Goal: Task Accomplishment & Management: Use online tool/utility

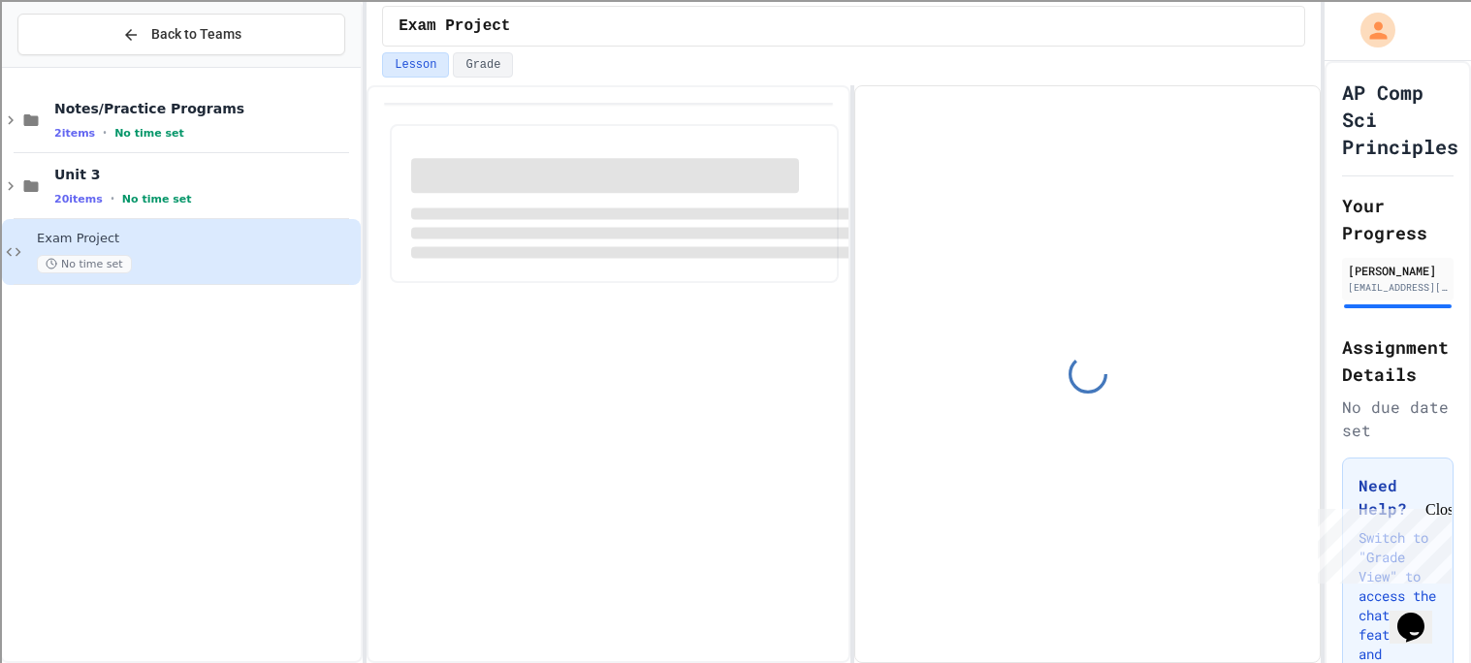
click at [231, 237] on span "Exam Project" at bounding box center [197, 239] width 320 height 16
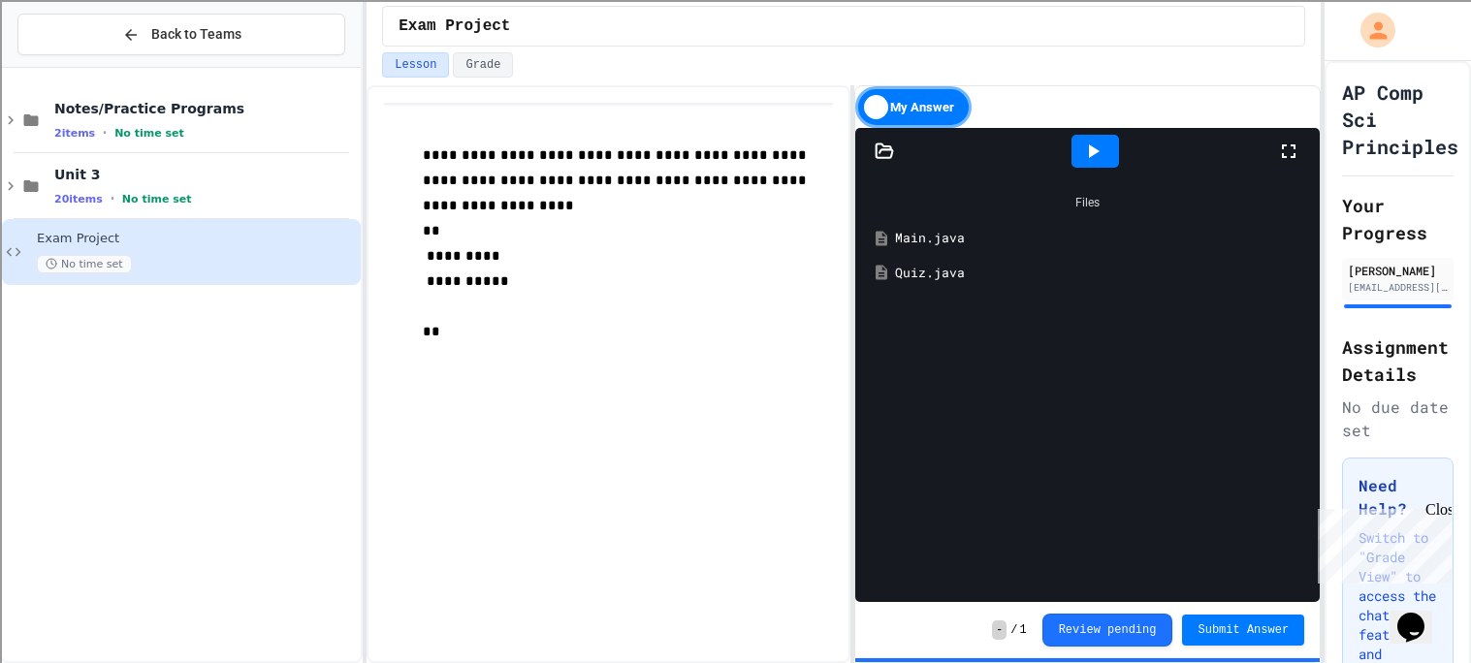
click at [1281, 147] on icon at bounding box center [1288, 151] width 23 height 23
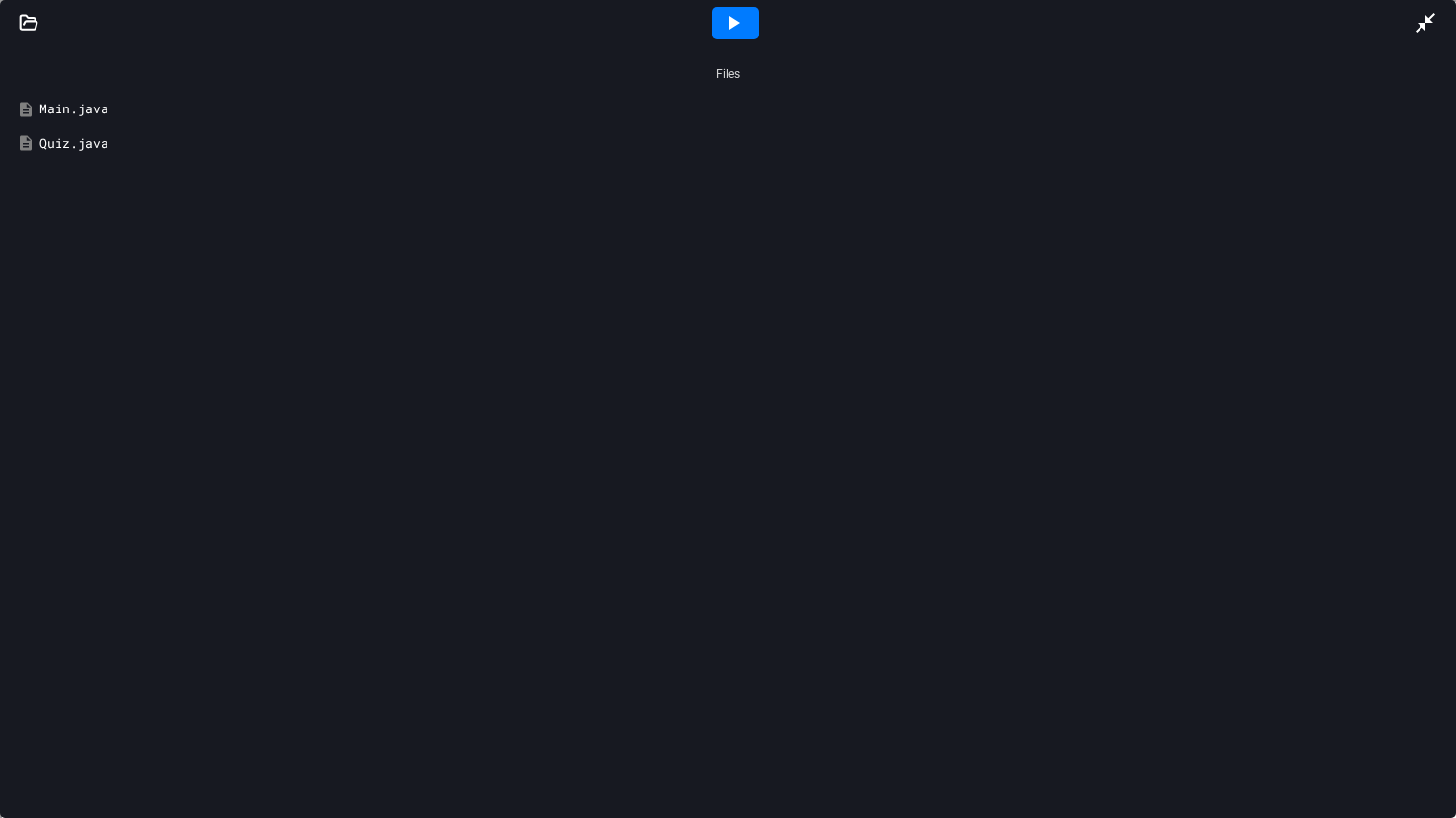
click at [736, 12] on icon at bounding box center [732, 23] width 23 height 23
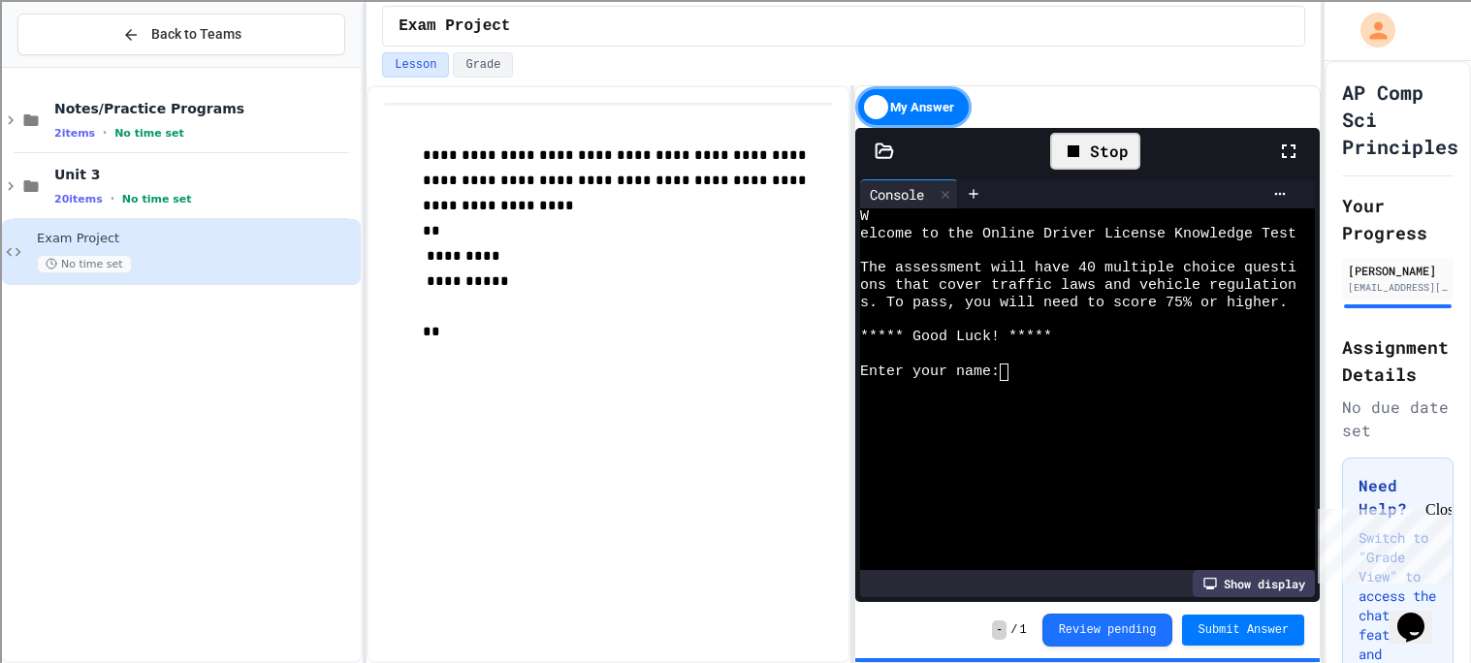
click at [1282, 146] on icon at bounding box center [1289, 151] width 14 height 14
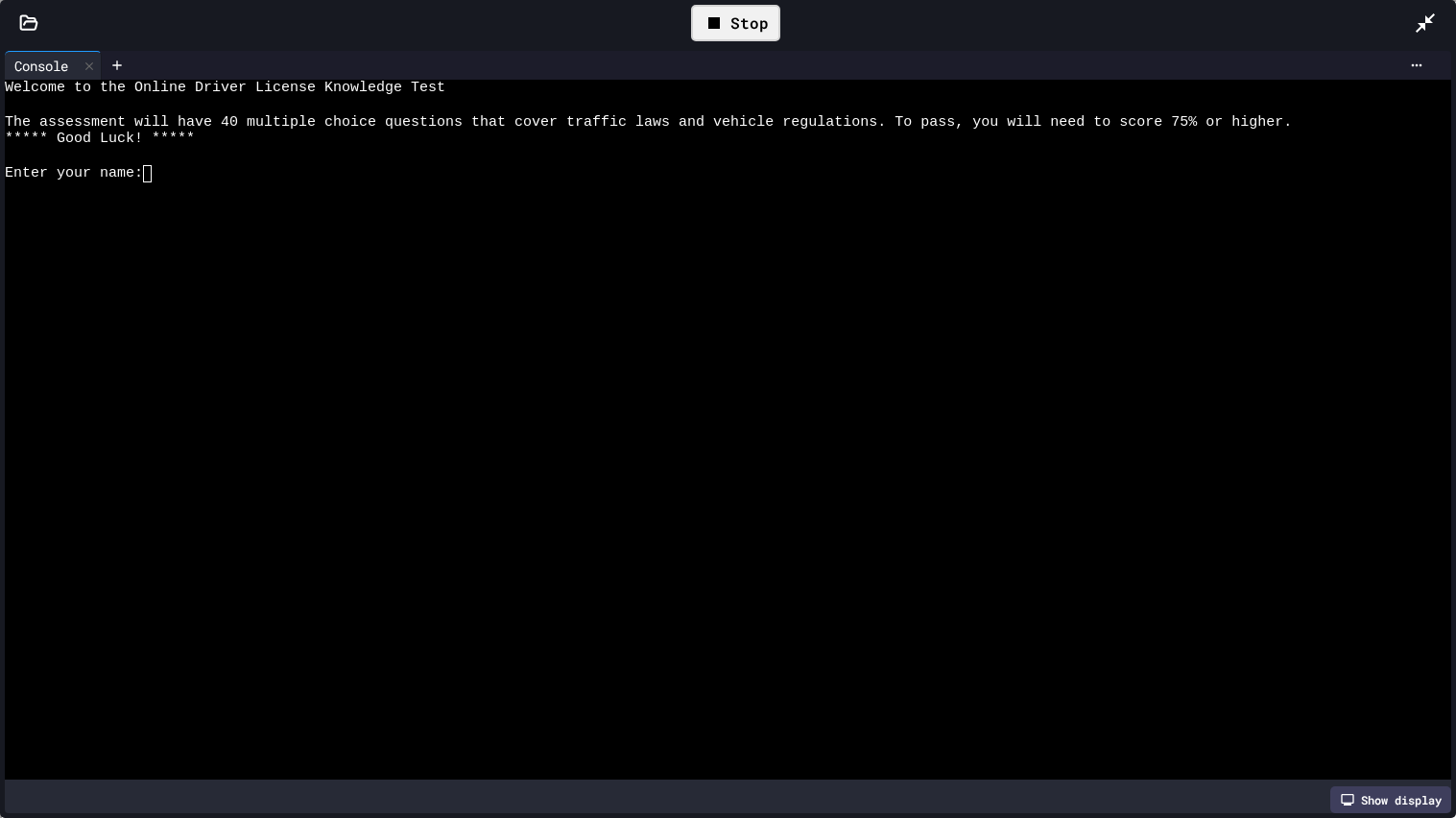
click at [1418, 38] on div at bounding box center [1434, 23] width 43 height 55
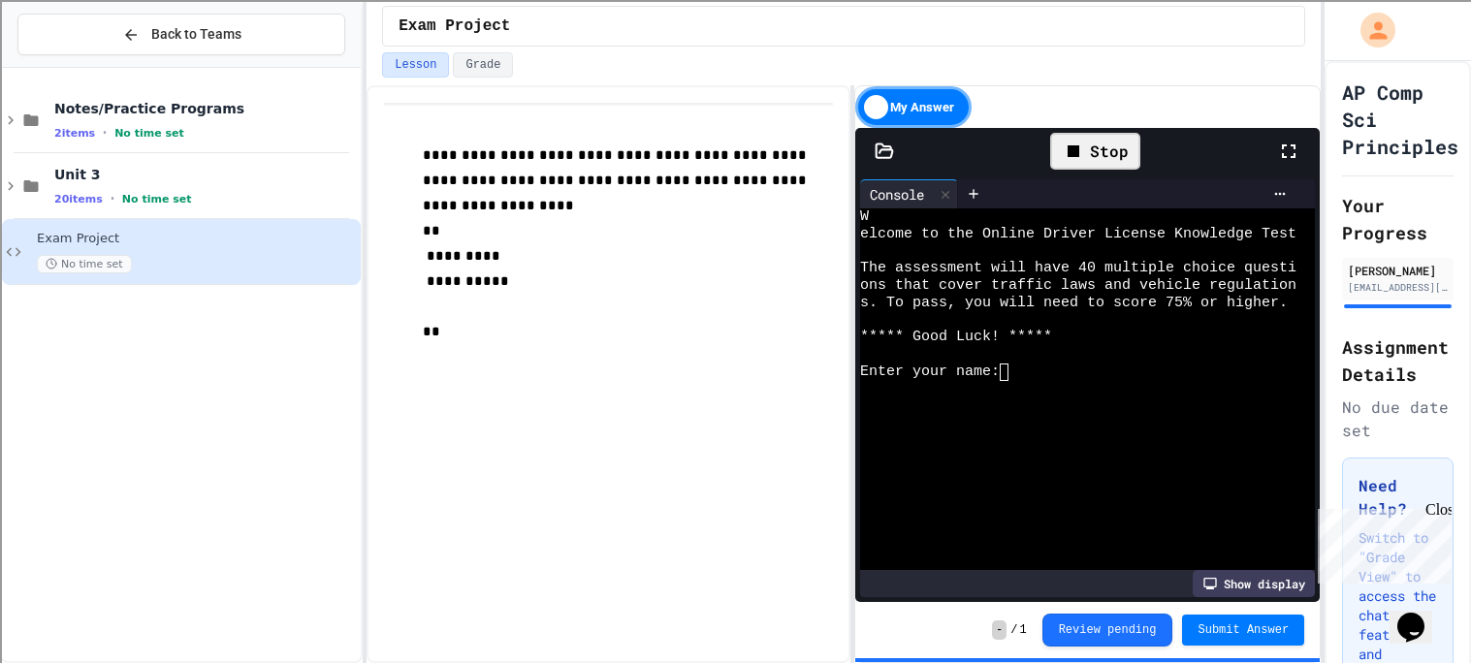
click at [1284, 141] on icon at bounding box center [1288, 151] width 23 height 23
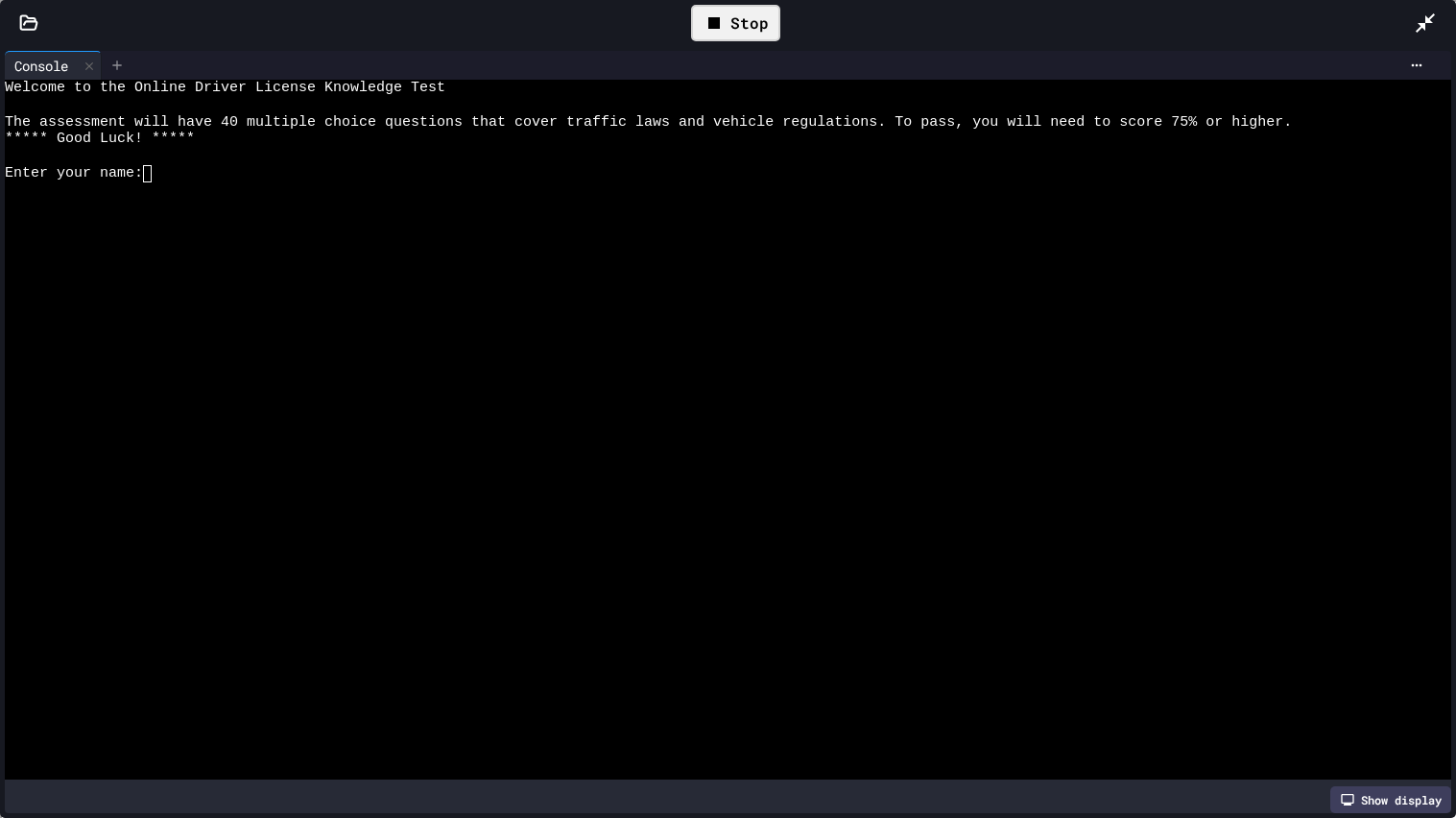
click at [112, 72] on icon at bounding box center [118, 65] width 16 height 16
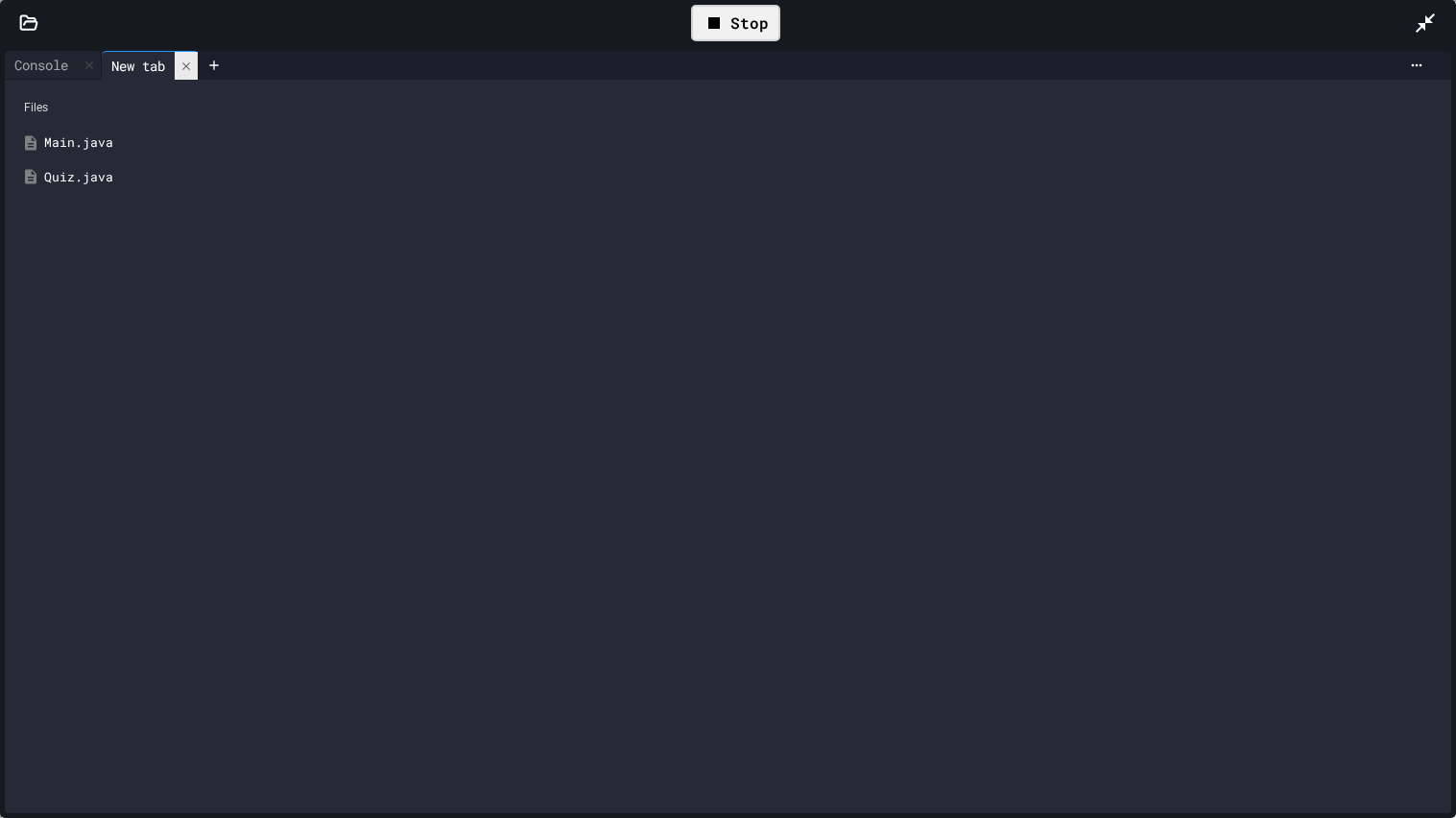
click at [181, 71] on div at bounding box center [185, 65] width 23 height 28
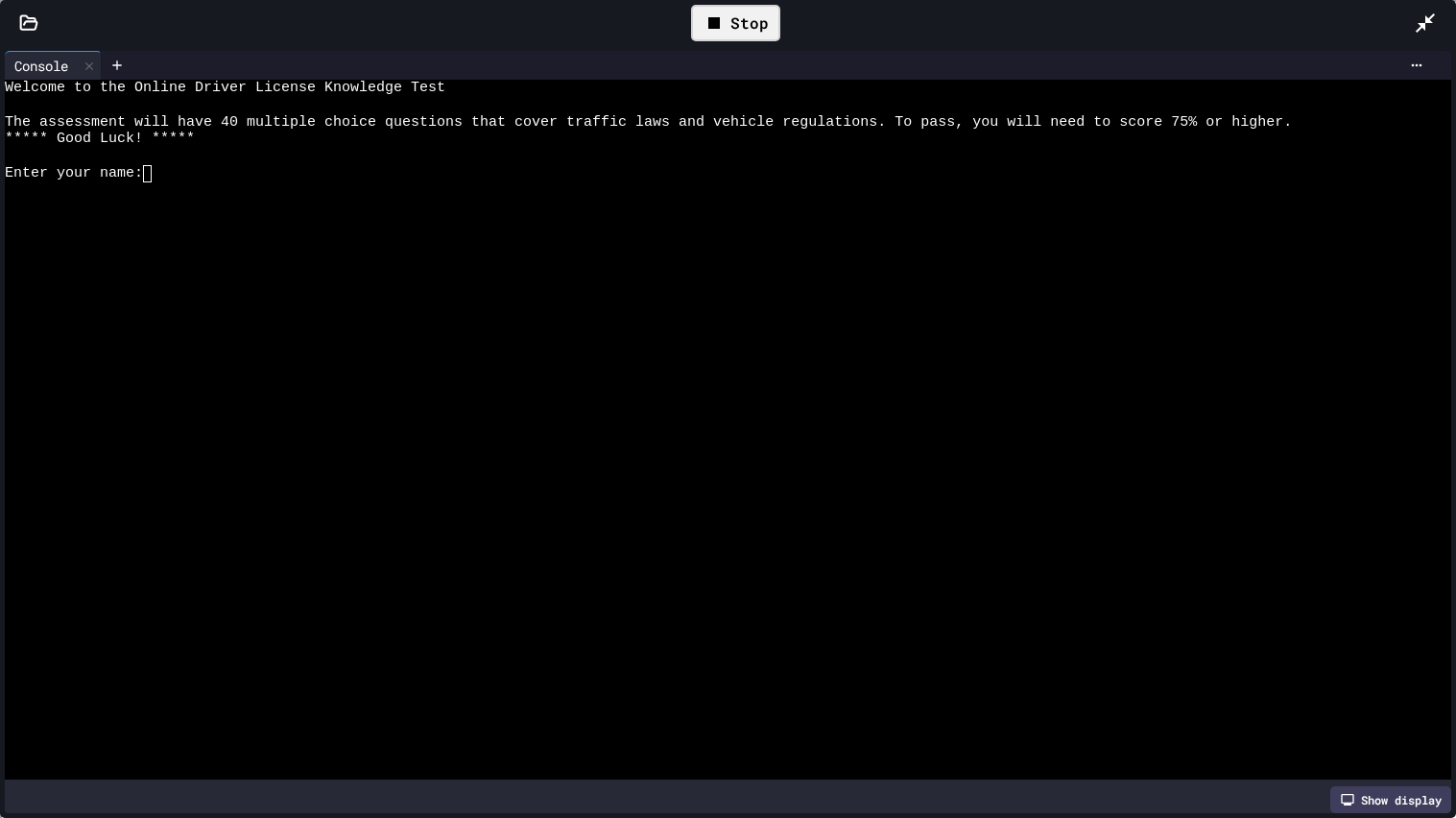
click at [219, 187] on div at bounding box center [718, 190] width 1425 height 17
type textarea "*"
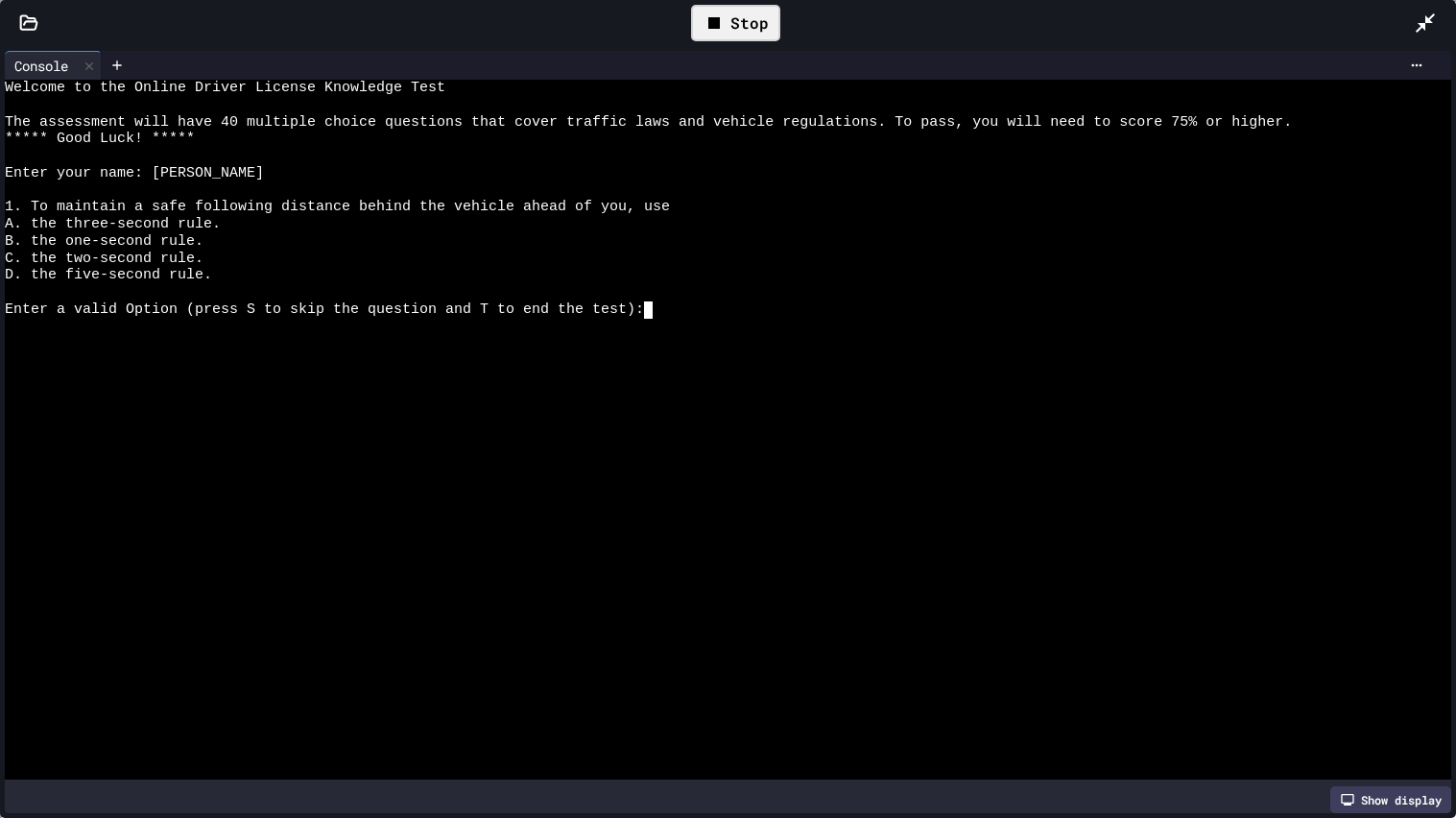
click at [219, 187] on div at bounding box center [718, 190] width 1425 height 17
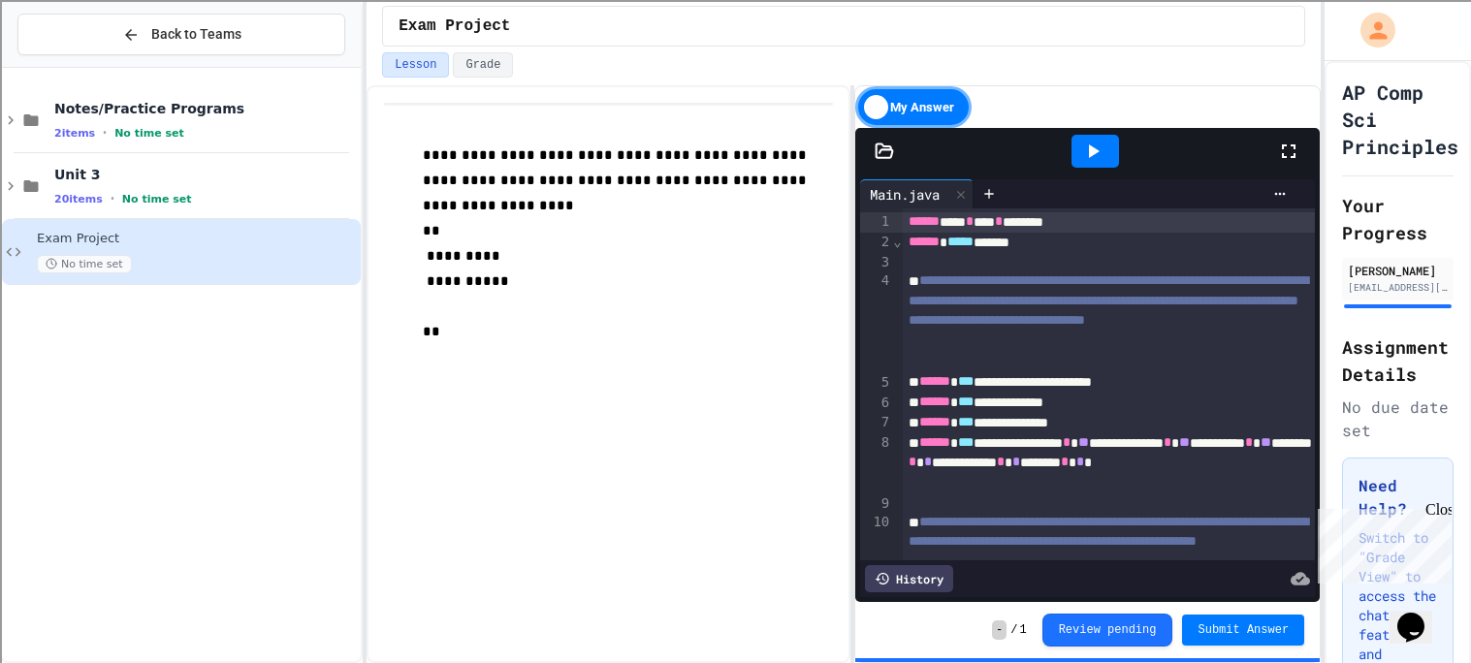
click at [1103, 154] on icon at bounding box center [1092, 151] width 23 height 23
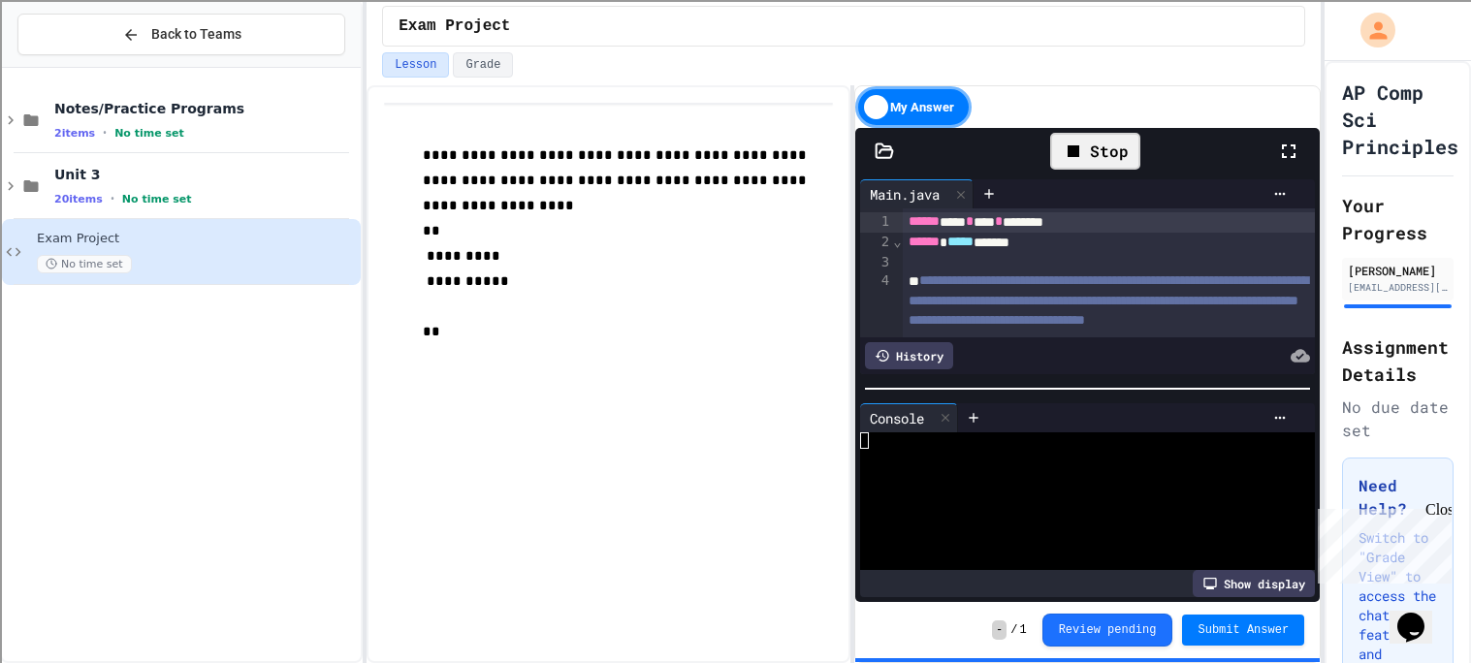
click at [1291, 148] on icon at bounding box center [1288, 151] width 23 height 23
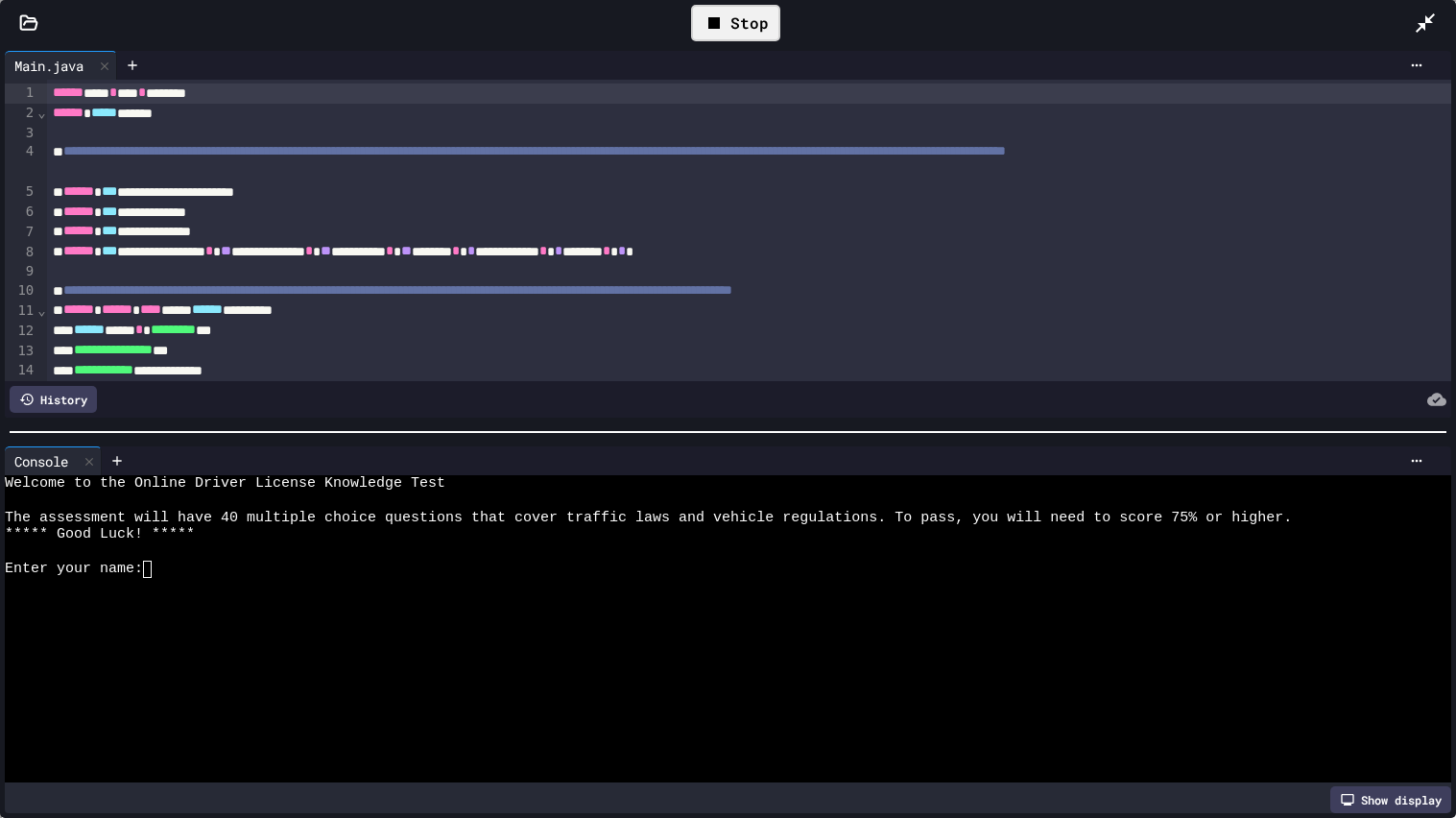
click at [632, 559] on div at bounding box center [718, 552] width 1425 height 17
type textarea "*"
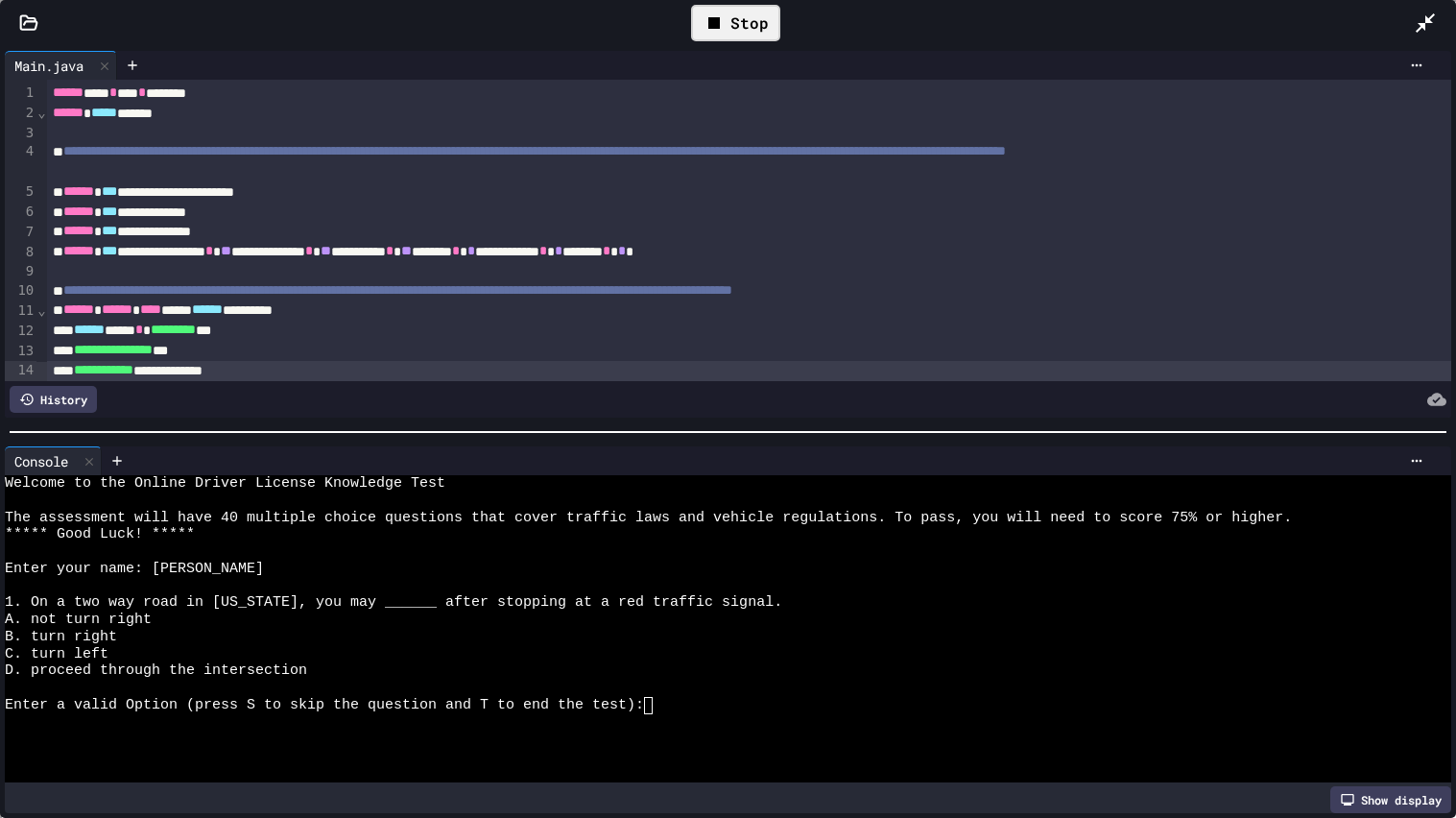
scroll to position [7, 0]
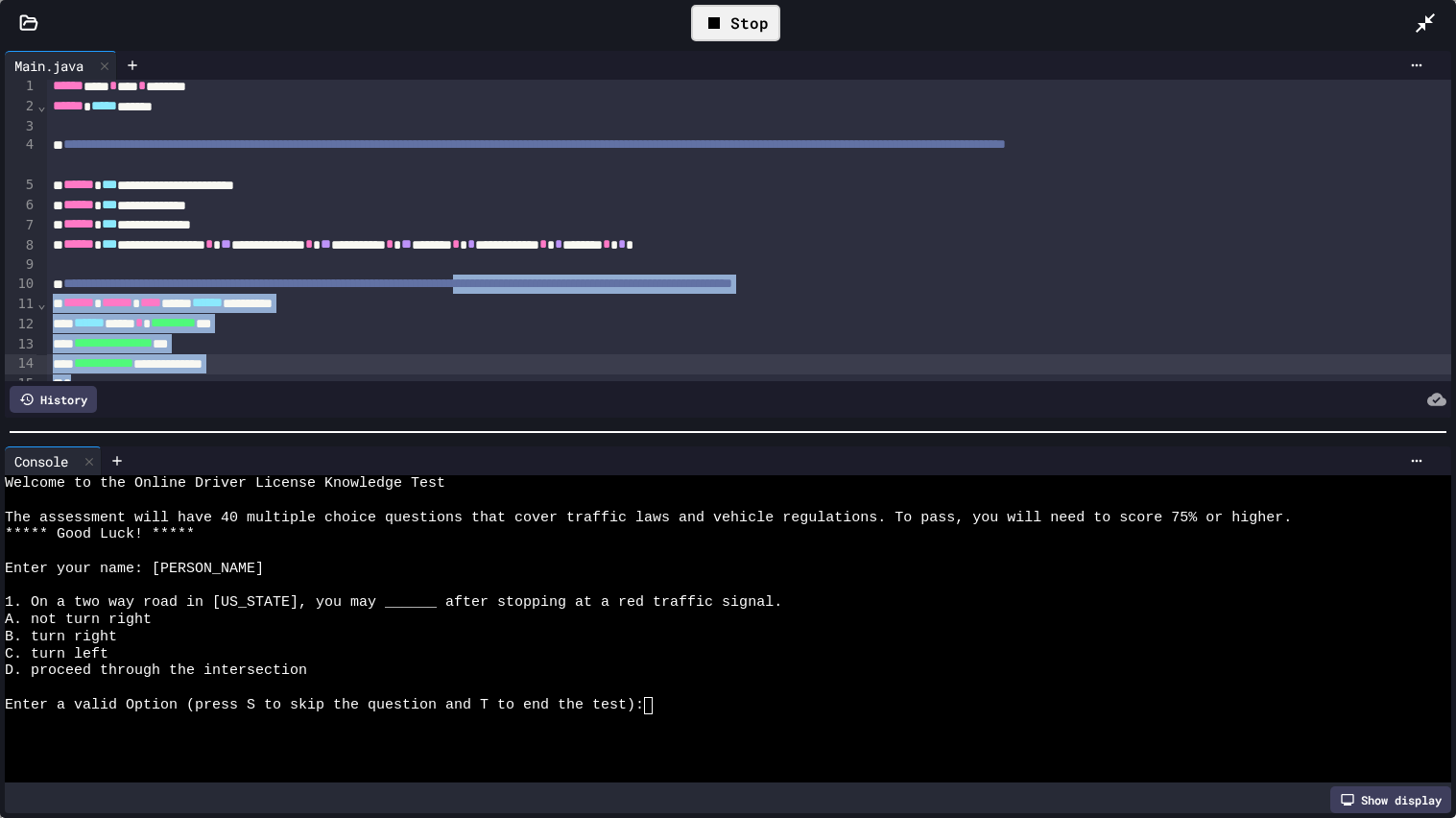
drag, startPoint x: 696, startPoint y: 381, endPoint x: 724, endPoint y: 284, distance: 101.0
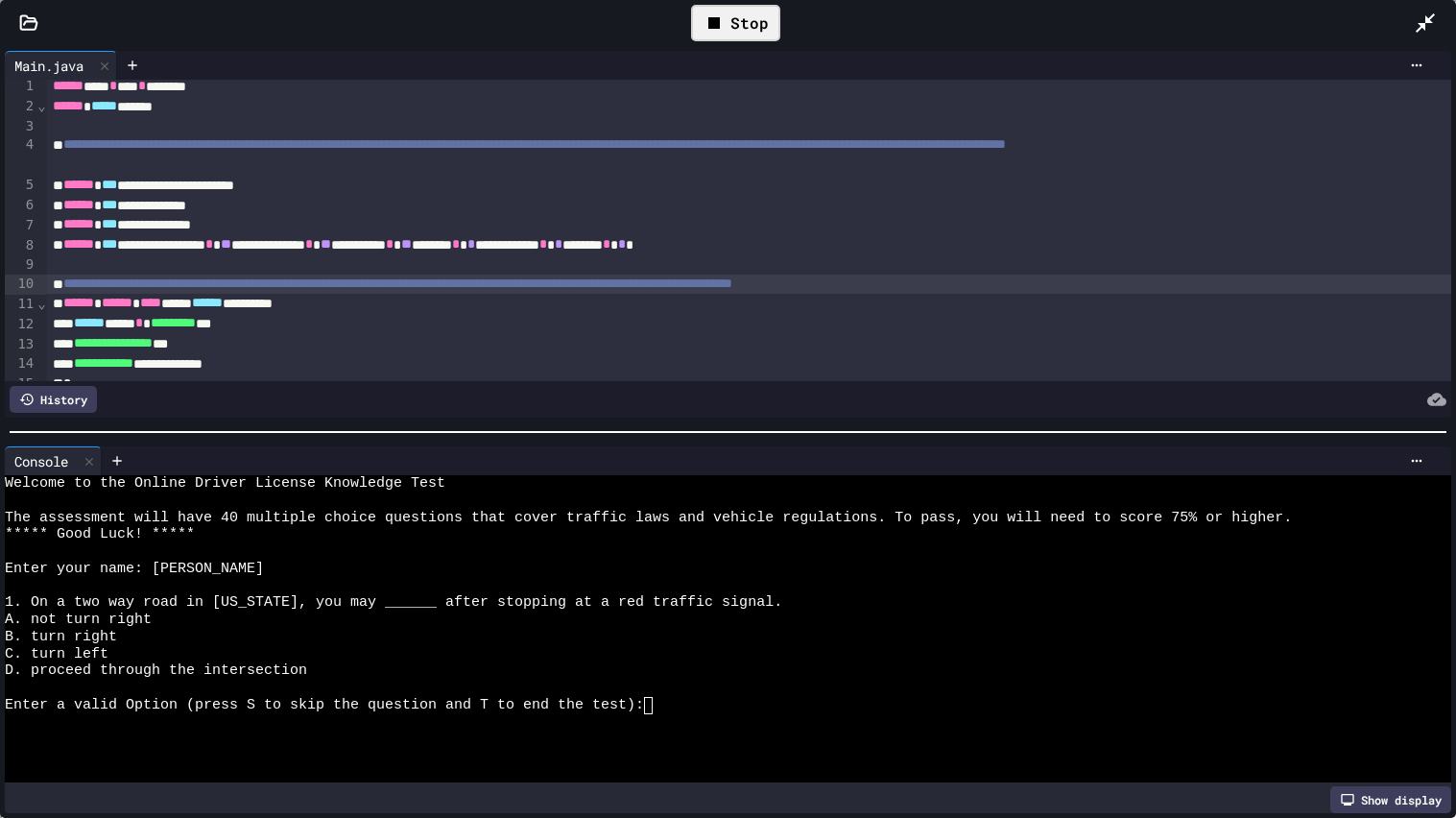
click at [1426, 452] on div at bounding box center [767, 460] width 1330 height 29
click at [1422, 456] on icon at bounding box center [1416, 461] width 16 height 16
click at [1207, 588] on div at bounding box center [728, 409] width 1456 height 818
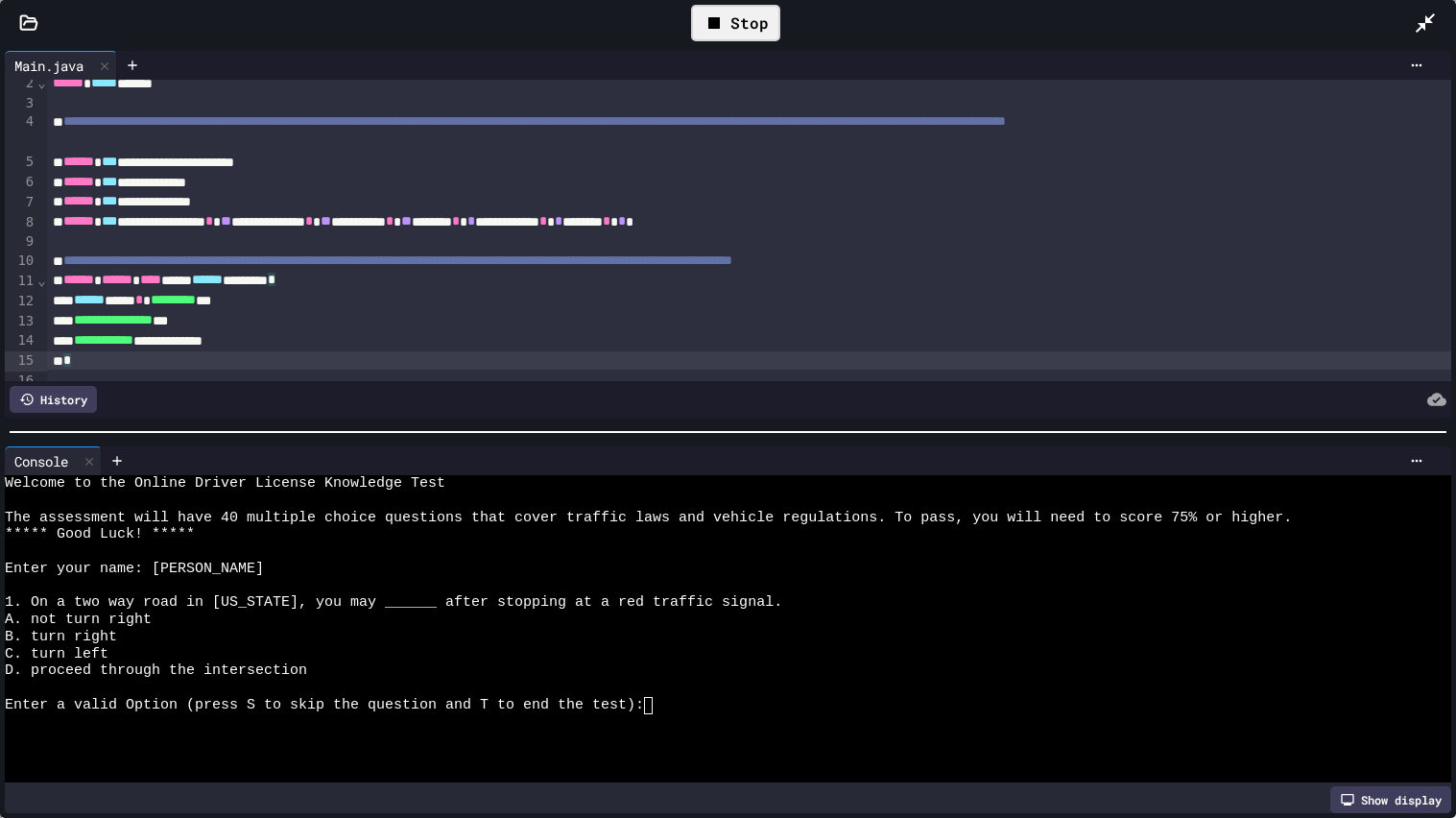
scroll to position [37, 0]
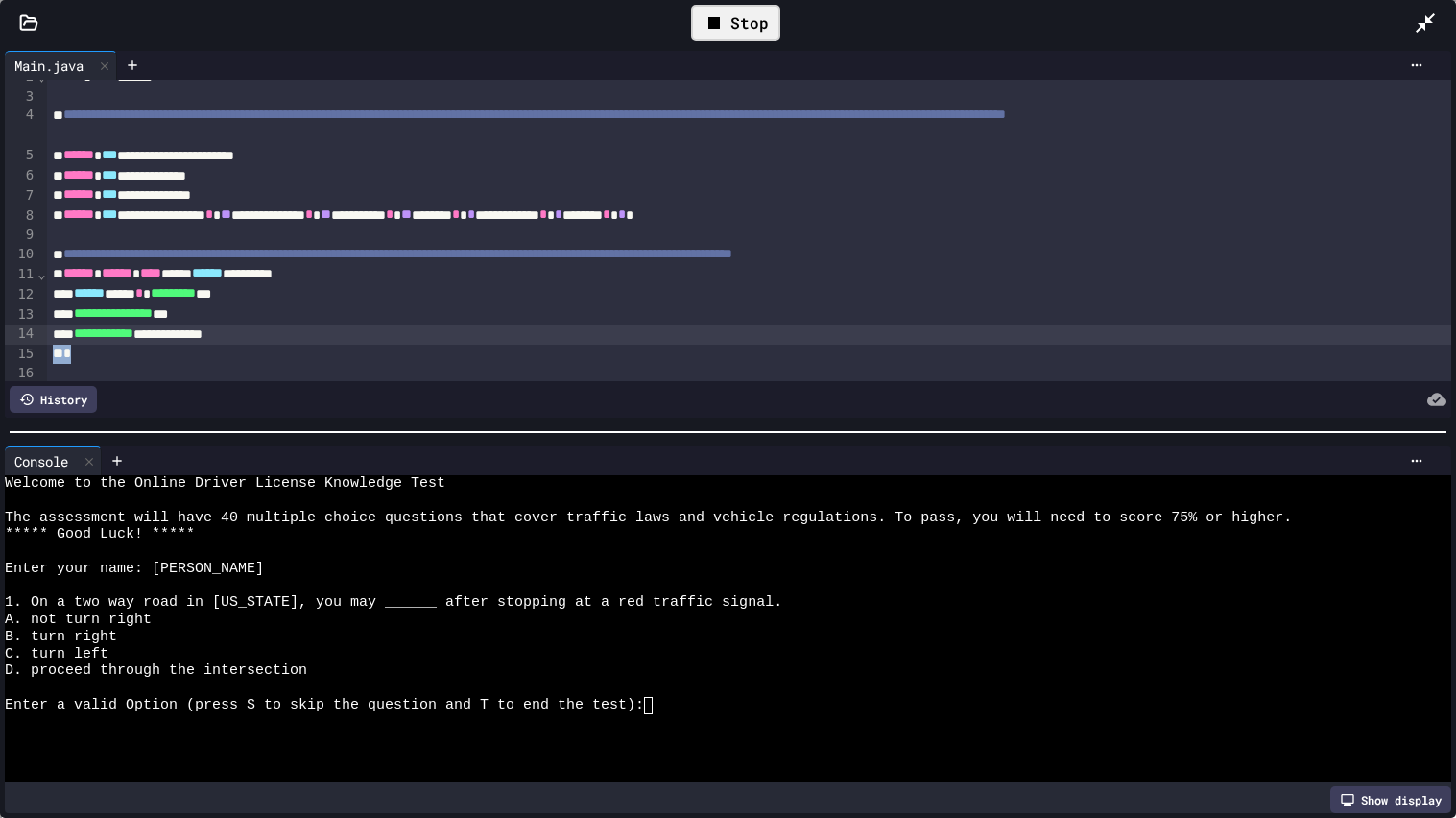
drag, startPoint x: 920, startPoint y: 379, endPoint x: 913, endPoint y: 339, distance: 40.6
click at [898, 415] on div "History" at bounding box center [728, 399] width 1446 height 37
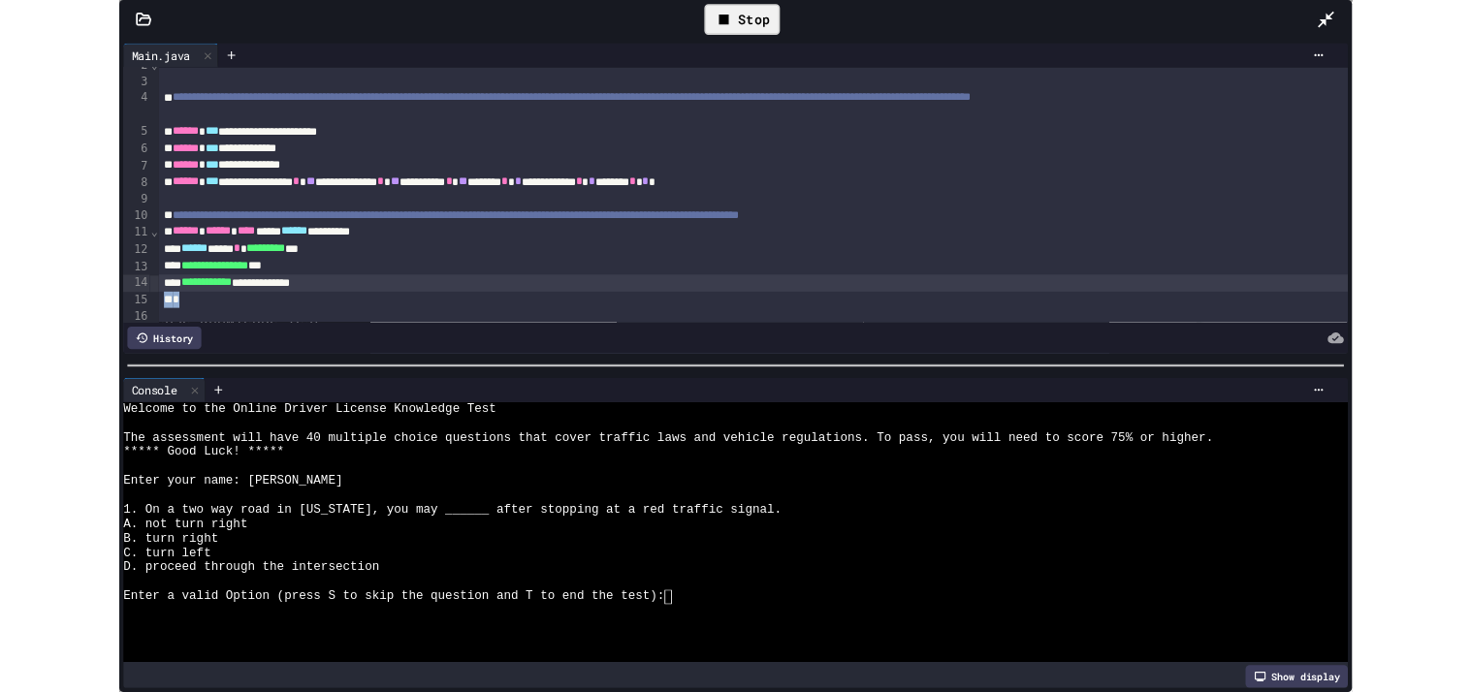
scroll to position [41, 0]
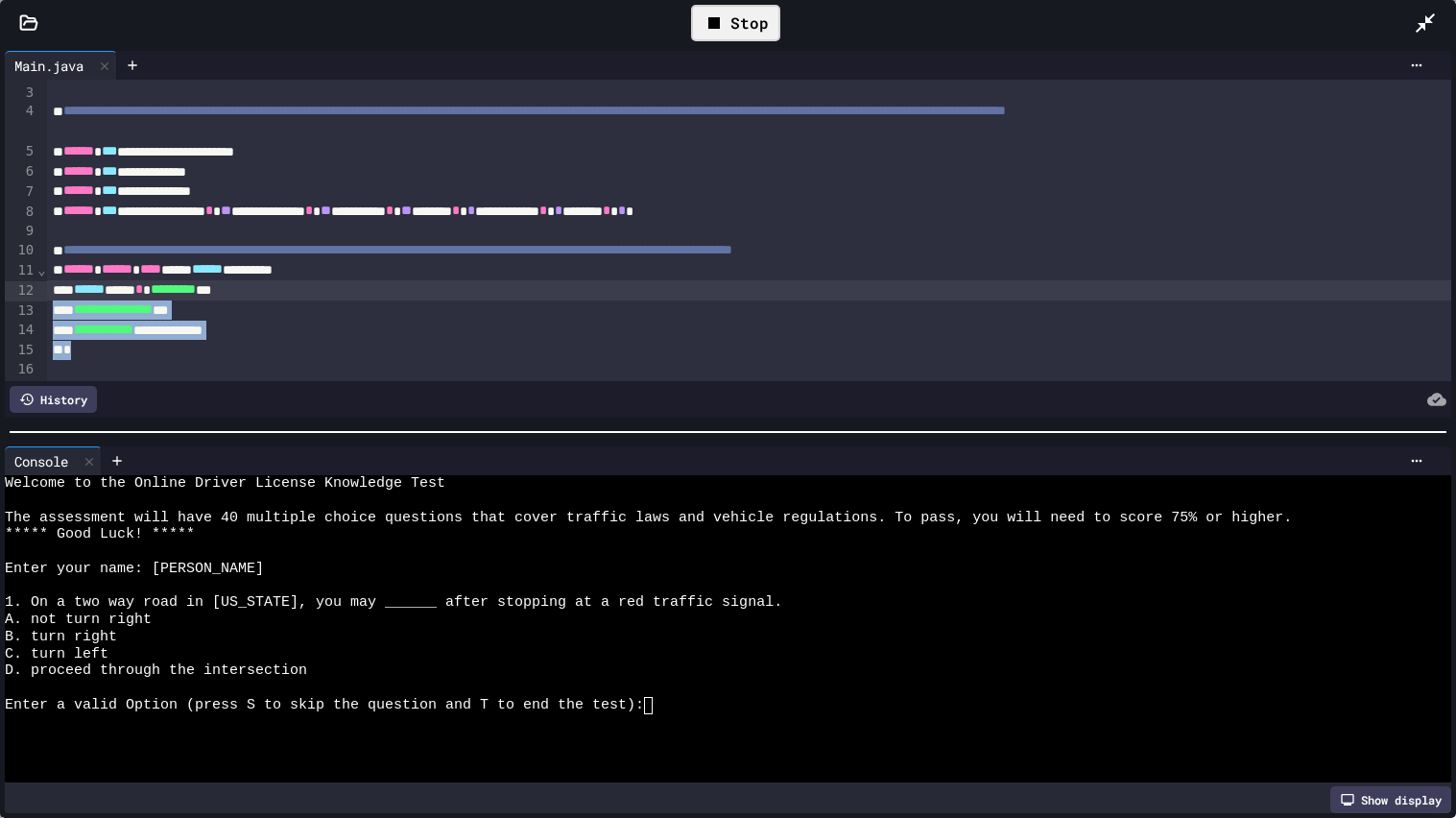
drag, startPoint x: 876, startPoint y: 389, endPoint x: 861, endPoint y: 300, distance: 90.3
click at [861, 300] on div "**********" at bounding box center [728, 248] width 1446 height 338
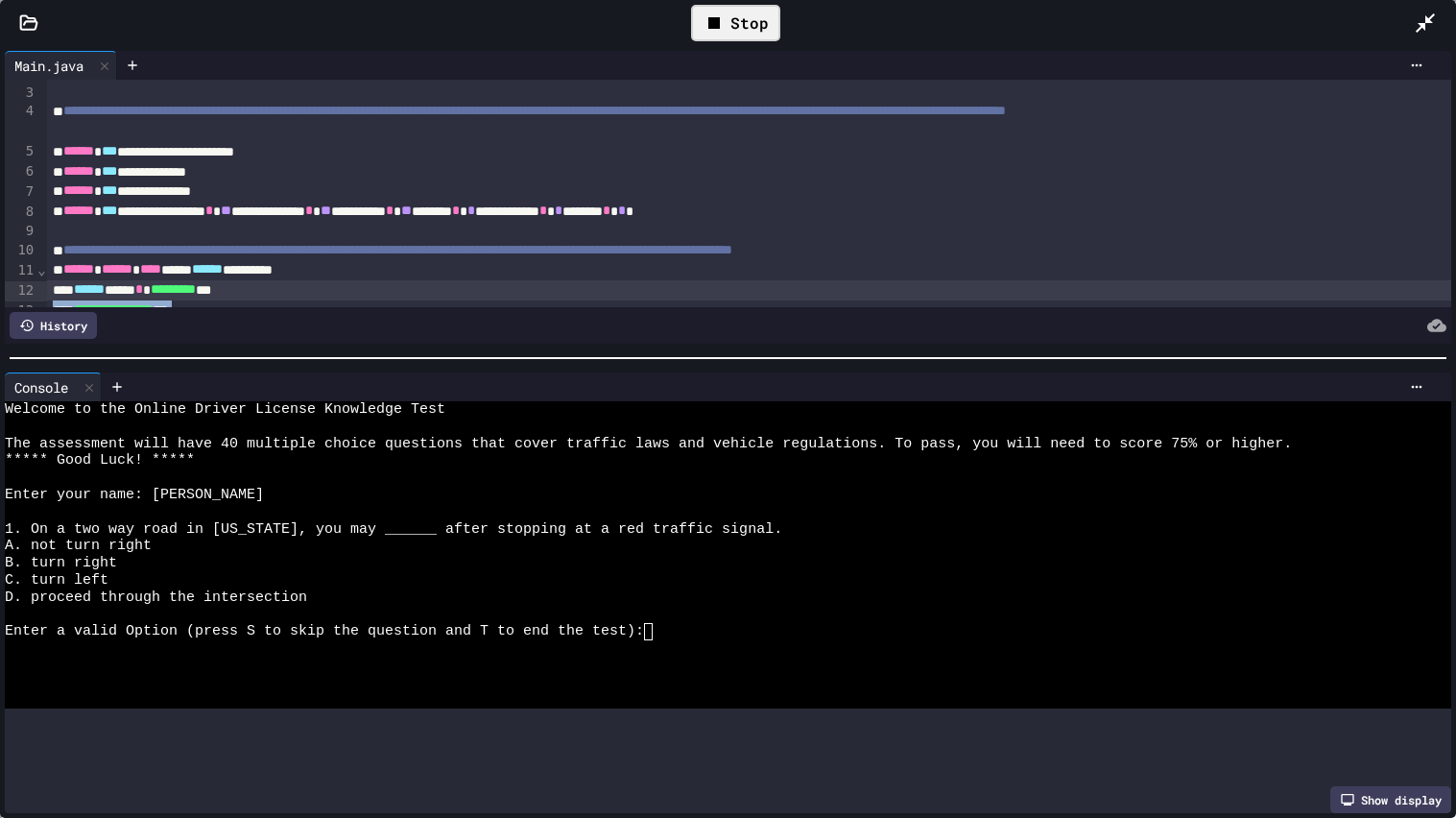
click at [641, 0] on div "**********" at bounding box center [728, 409] width 1456 height 818
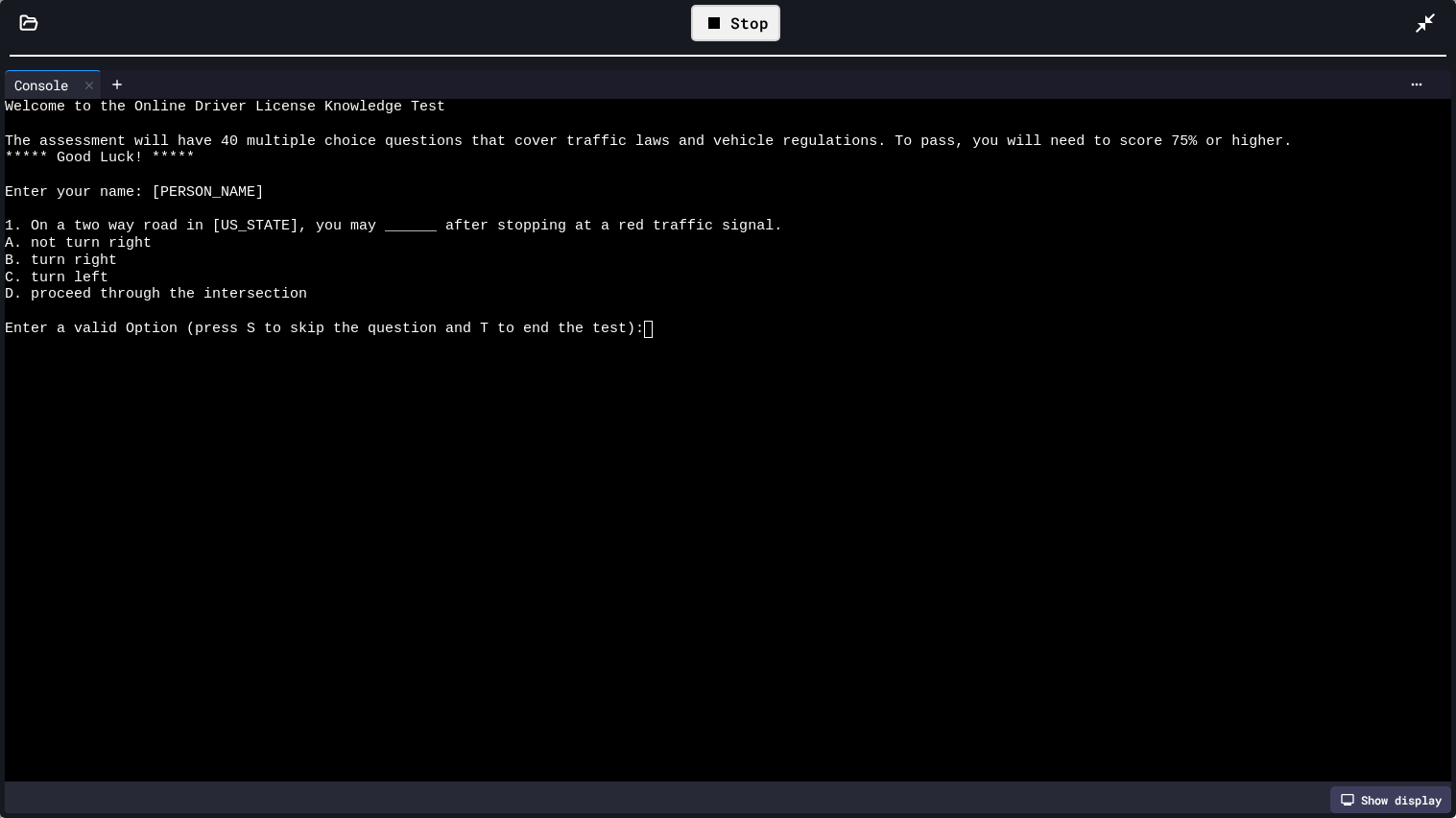
click at [378, 216] on div at bounding box center [718, 210] width 1425 height 17
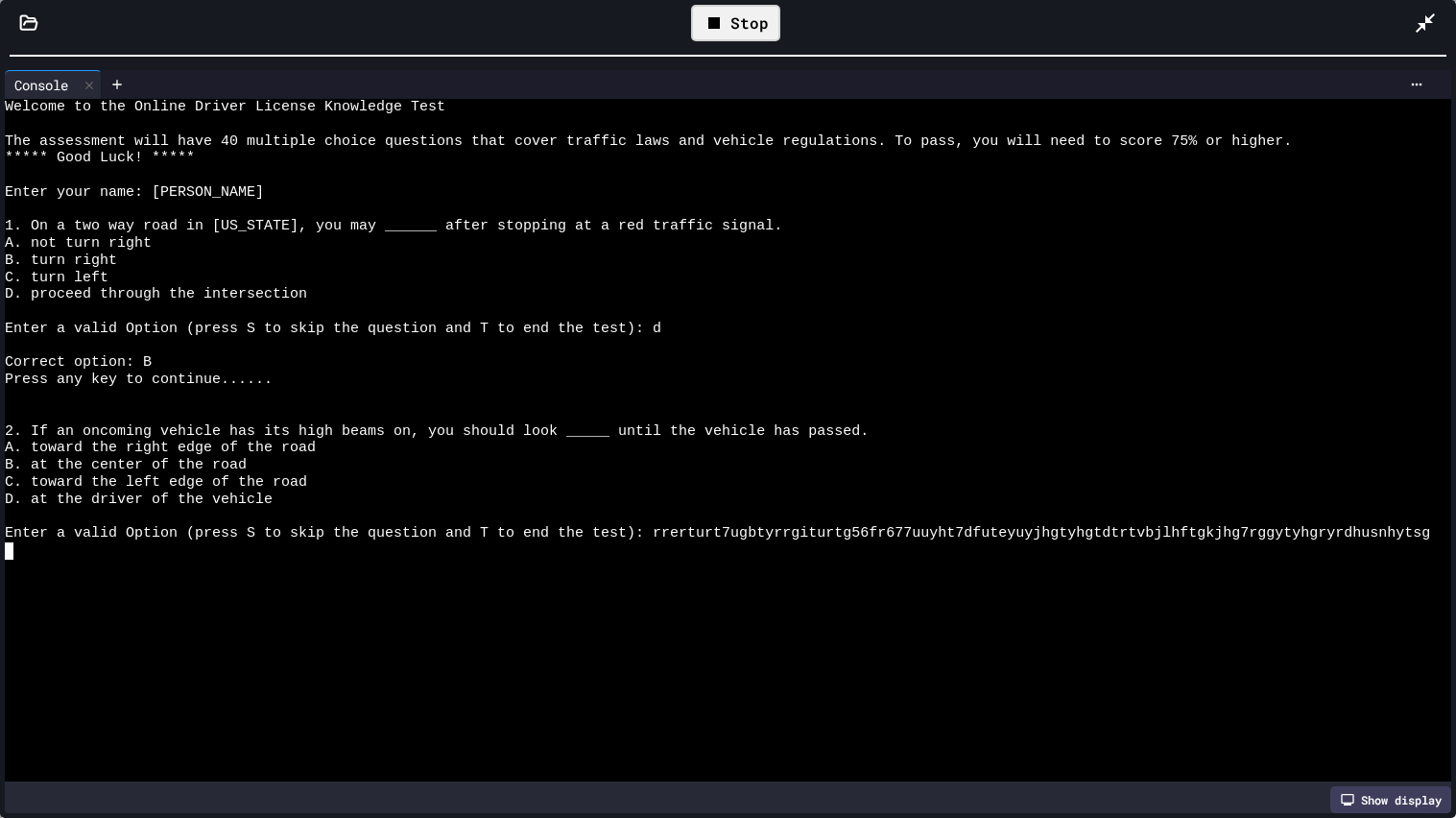
click at [1441, 548] on div at bounding box center [728, 440] width 1446 height 682
click at [1427, 526] on span "Enter a valid Option (press S to skip the question and T to end the test): rrer…" at bounding box center [718, 533] width 1425 height 17
click at [1399, 554] on div at bounding box center [718, 551] width 1425 height 17
click at [1365, 536] on span "Enter a valid Option (press S to skip the question and T to end the test): rrer…" at bounding box center [718, 533] width 1425 height 17
click at [1391, 533] on span "Enter a valid Option (press S to skip the question and T to end the test): rrer…" at bounding box center [718, 533] width 1425 height 17
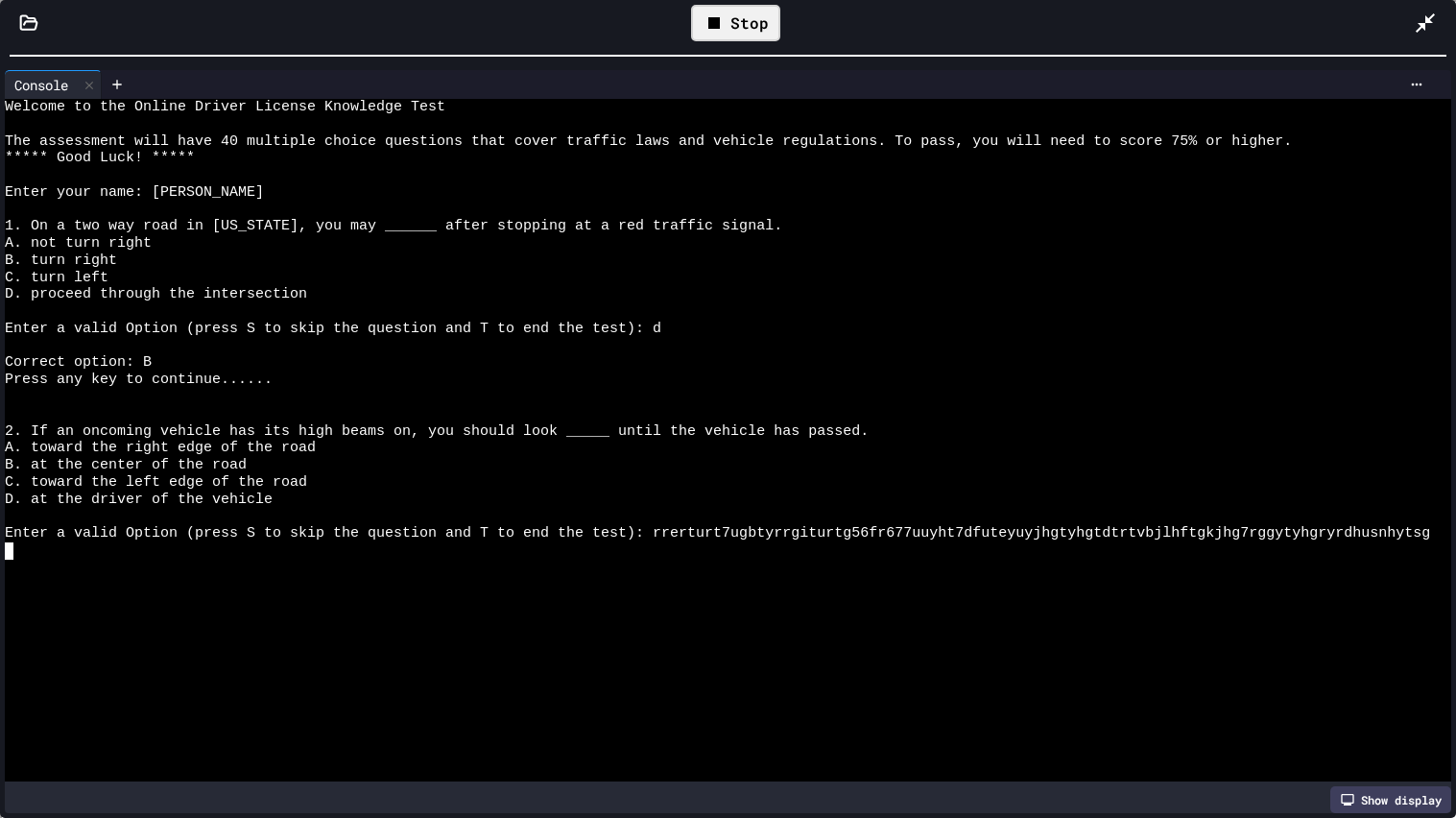
click at [1165, 656] on div at bounding box center [718, 704] width 1425 height 17
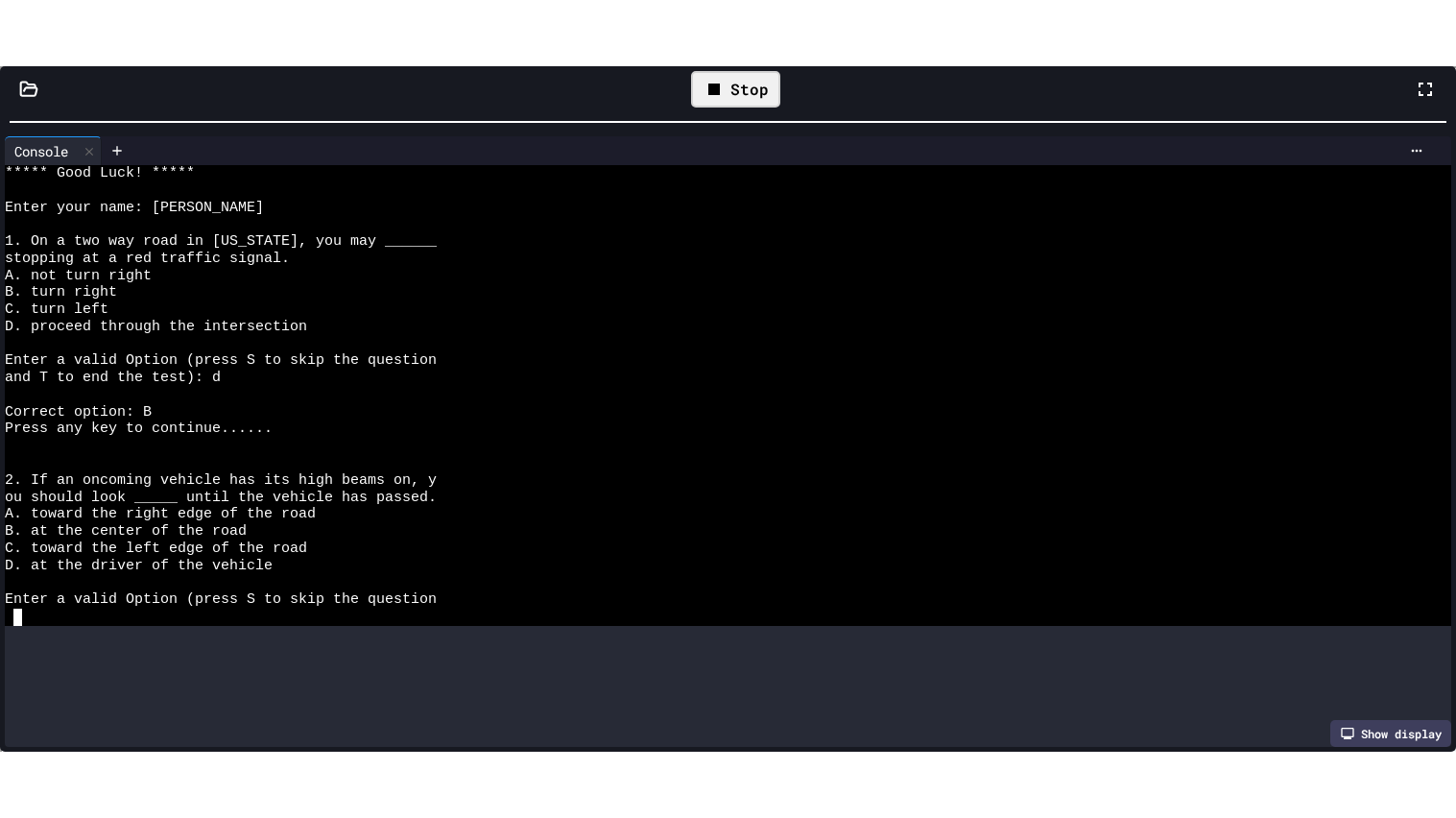
scroll to position [119, 0]
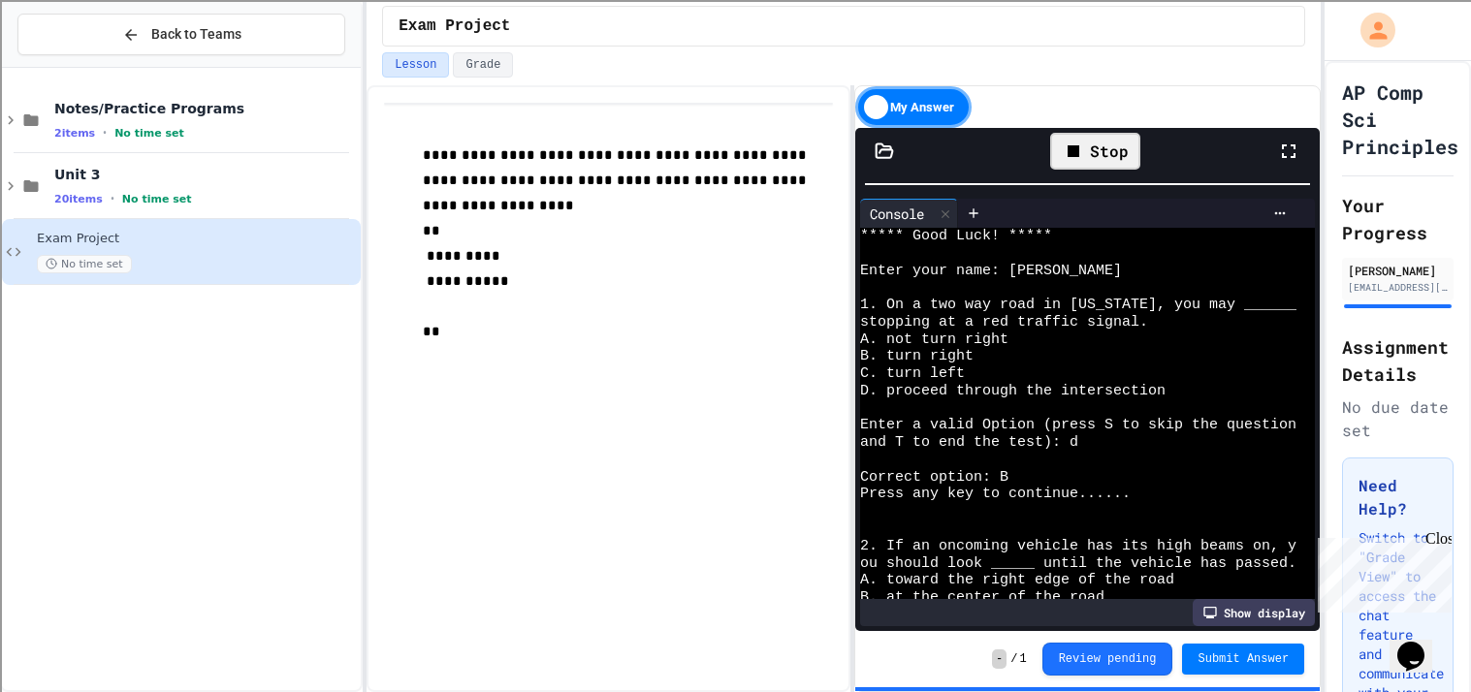
click at [1283, 157] on icon at bounding box center [1288, 151] width 23 height 23
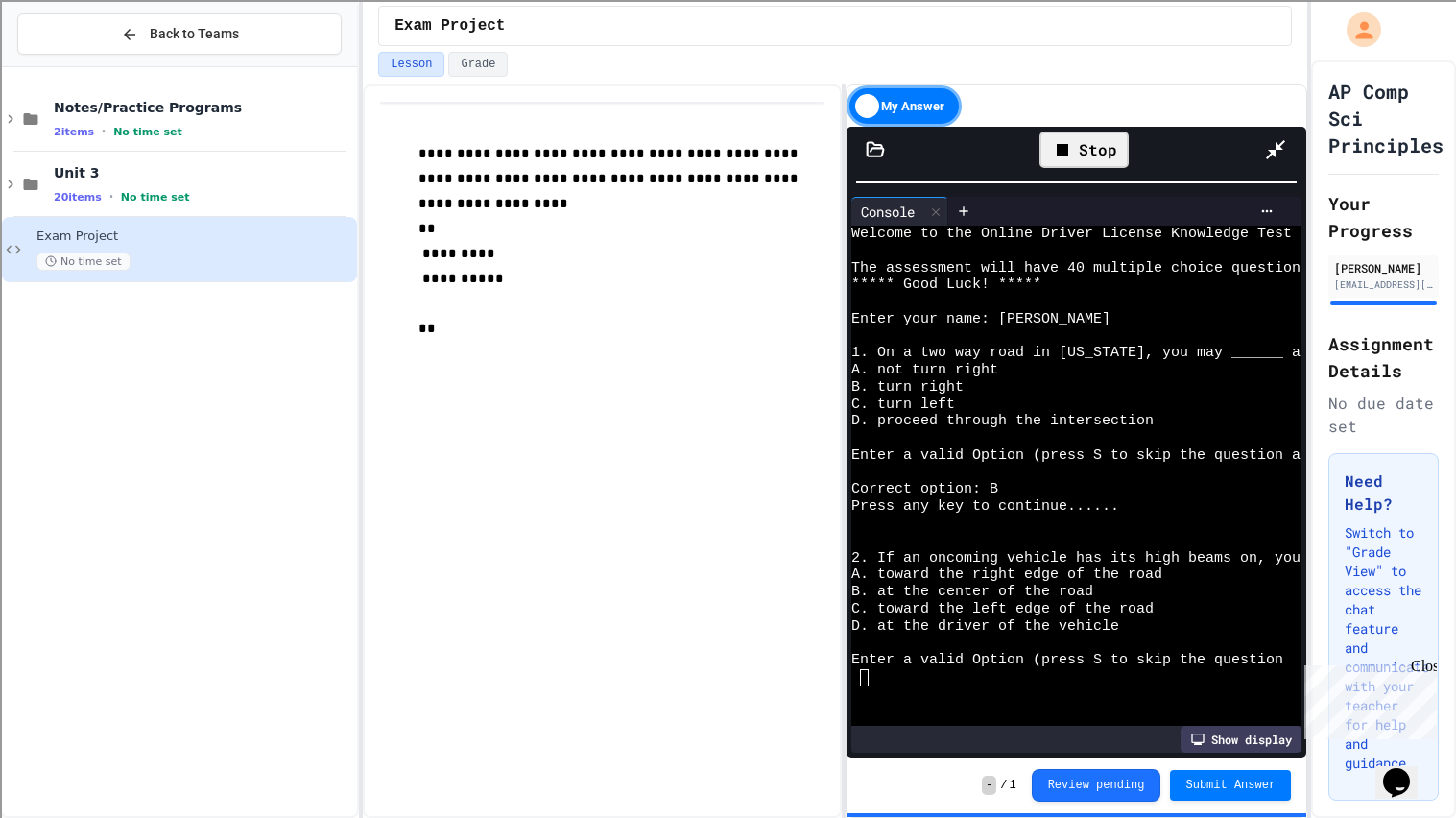
scroll to position [0, 0]
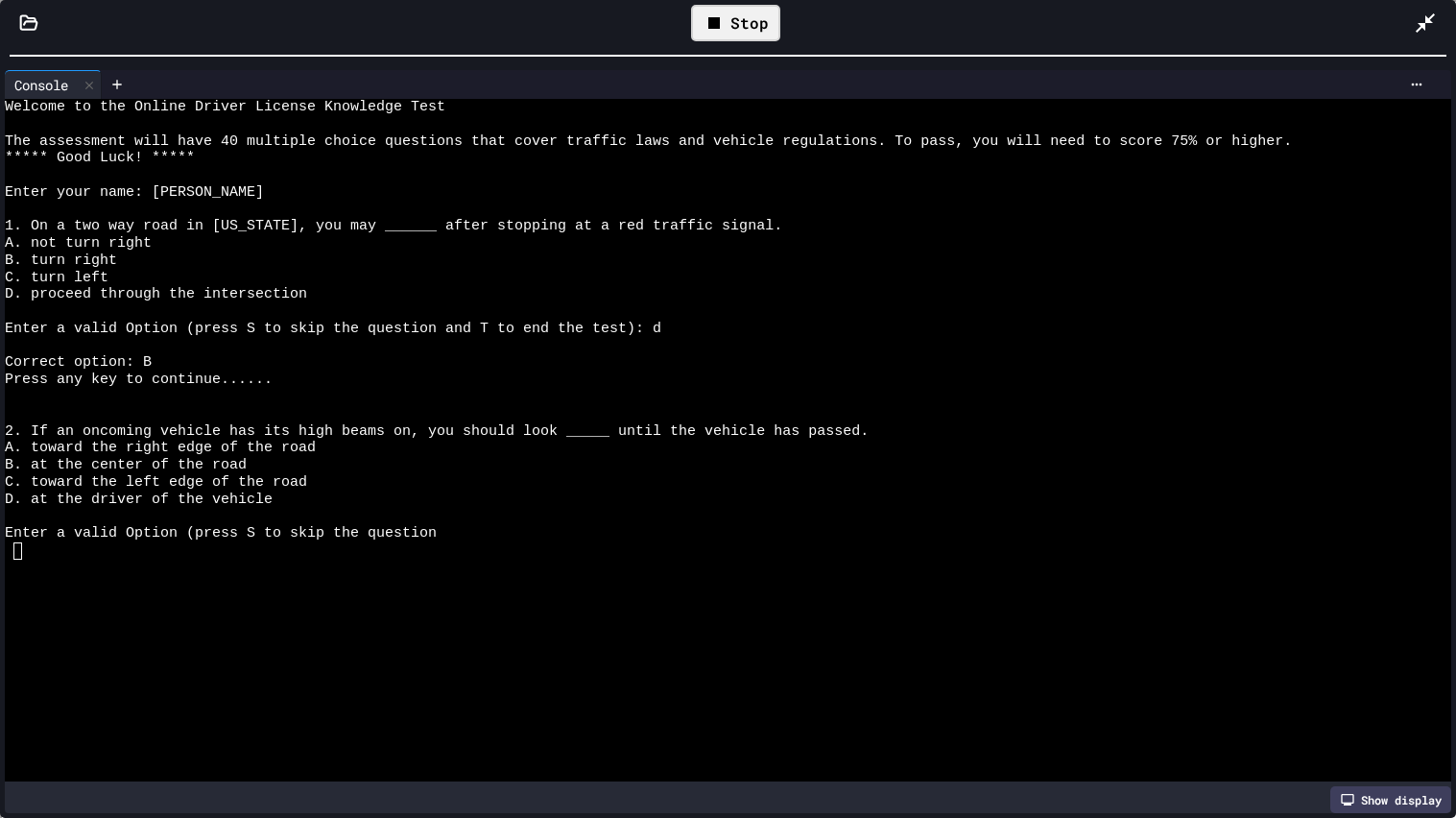
click at [37, 568] on div at bounding box center [718, 567] width 1425 height 17
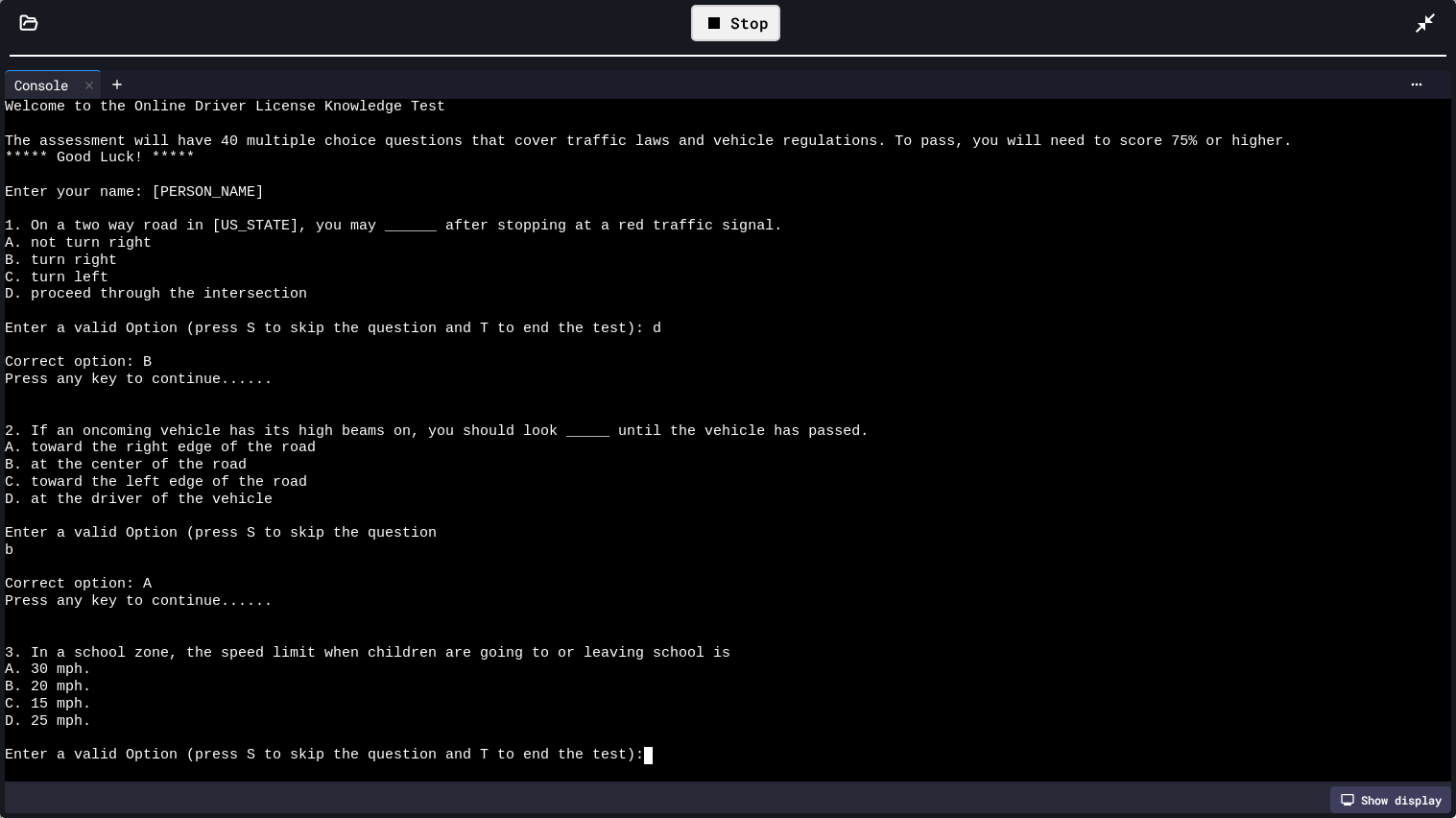
click at [695, 656] on div "Enter a valid Option (press S to skip the question and T to end the test):" at bounding box center [718, 755] width 1425 height 17
click at [644, 656] on span "Enter a valid Option (press S to skip the question and T to end the test):" at bounding box center [325, 755] width 639 height 17
click at [666, 656] on div at bounding box center [718, 772] width 1425 height 17
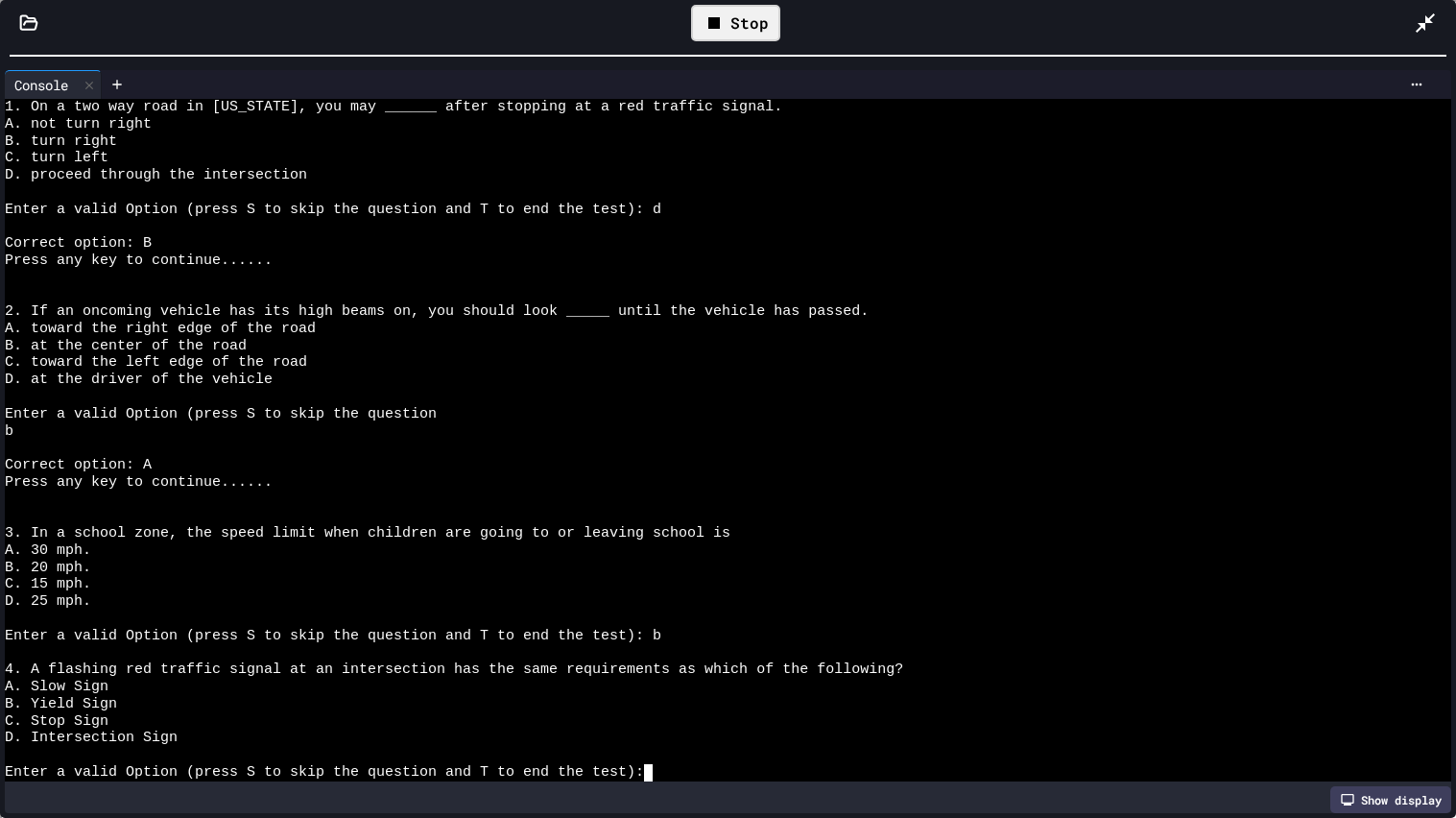
scroll to position [113, 0]
click at [70, 656] on span "B. Yield Sign" at bounding box center [60, 704] width 112 height 17
click at [668, 656] on div "Enter a valid Option (press S to skip the question and T to end the test):" at bounding box center [718, 772] width 1425 height 17
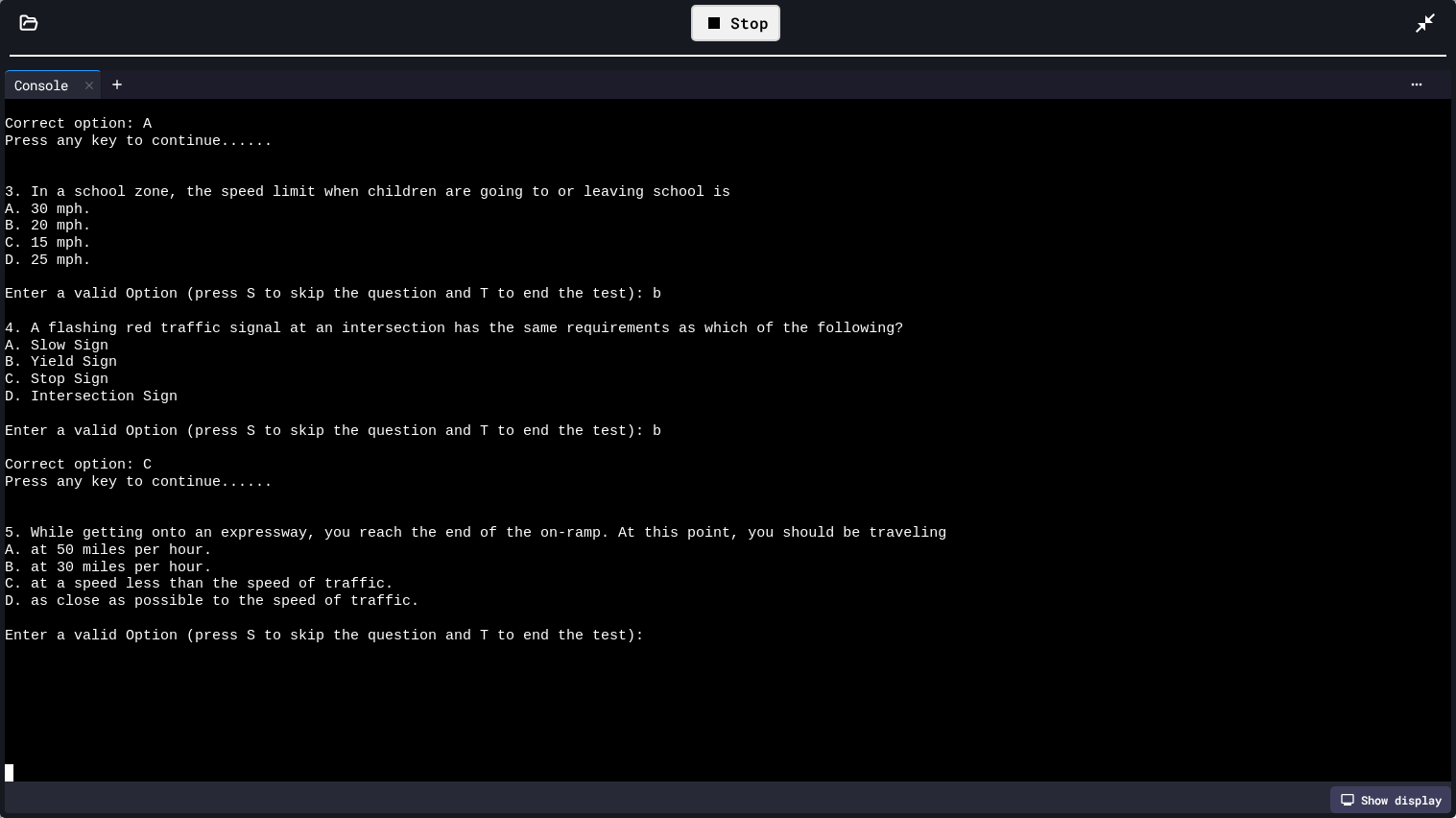
scroll to position [460, 0]
